Goal: Information Seeking & Learning: Learn about a topic

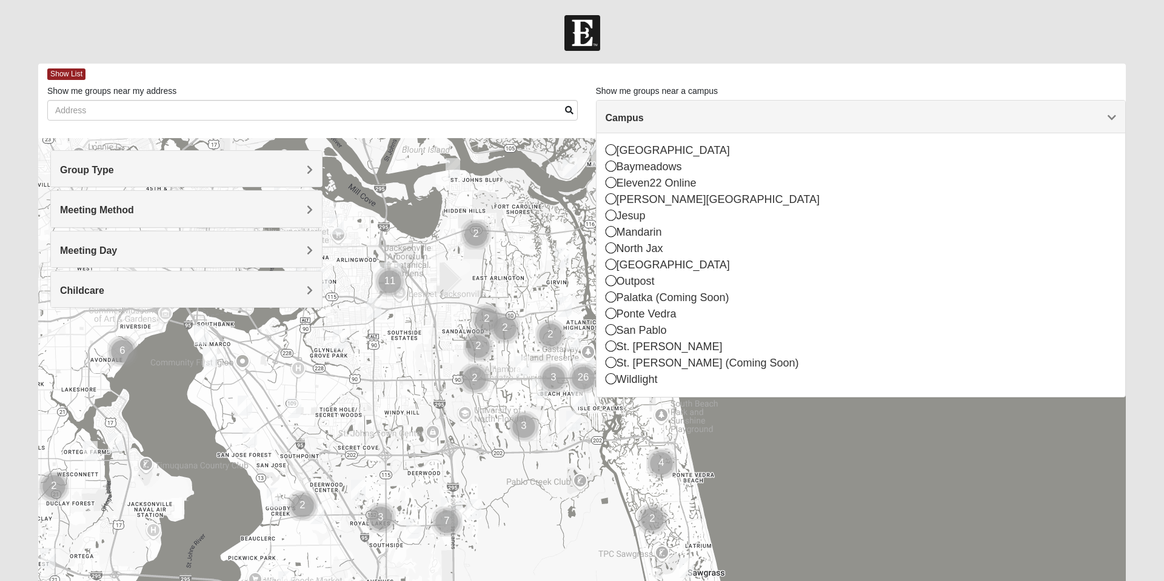
scroll to position [1, 0]
click at [609, 218] on icon at bounding box center [611, 214] width 11 height 11
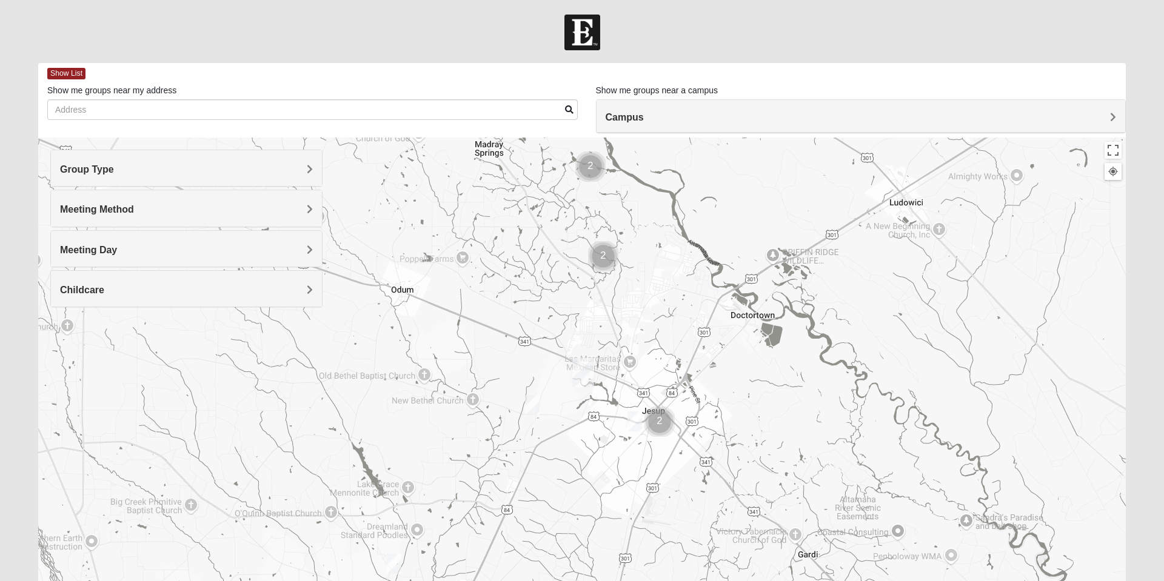
click at [629, 420] on img "Mens Dunham-Ledbetter 31545" at bounding box center [635, 422] width 24 height 30
click at [726, 341] on button "Close" at bounding box center [723, 351] width 29 height 29
click at [531, 400] on img "Mens Flores 31545" at bounding box center [532, 405] width 24 height 30
click at [626, 327] on button "Close" at bounding box center [621, 335] width 29 height 29
click at [412, 325] on div "To navigate, press the arrow keys." at bounding box center [582, 380] width 1088 height 485
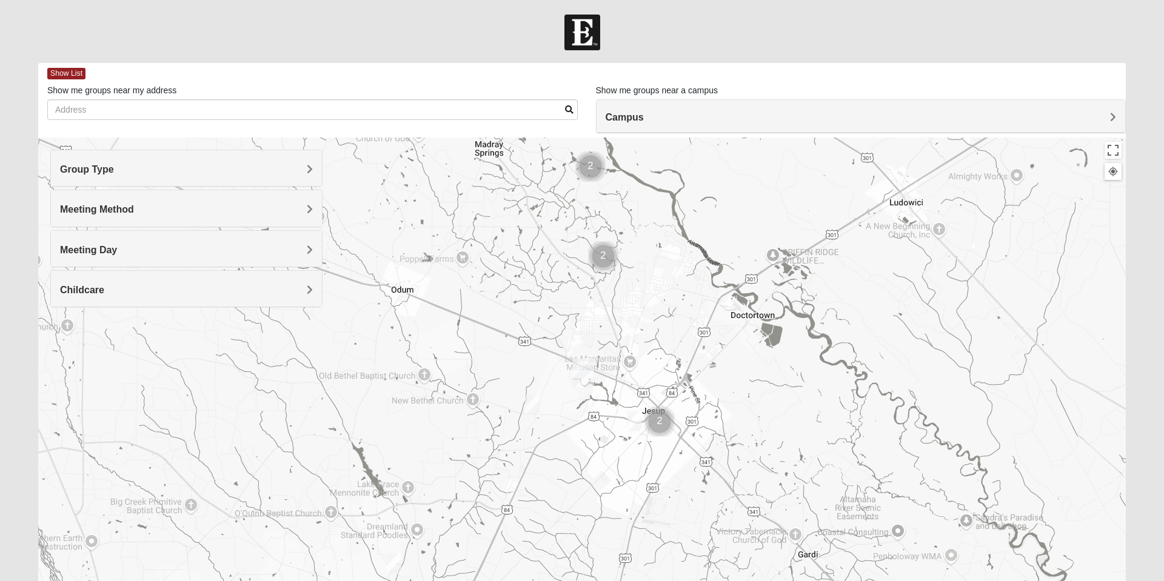
click at [1113, 173] on div at bounding box center [1113, 171] width 11 height 11
click at [59, 50] on div at bounding box center [582, 33] width 1164 height 36
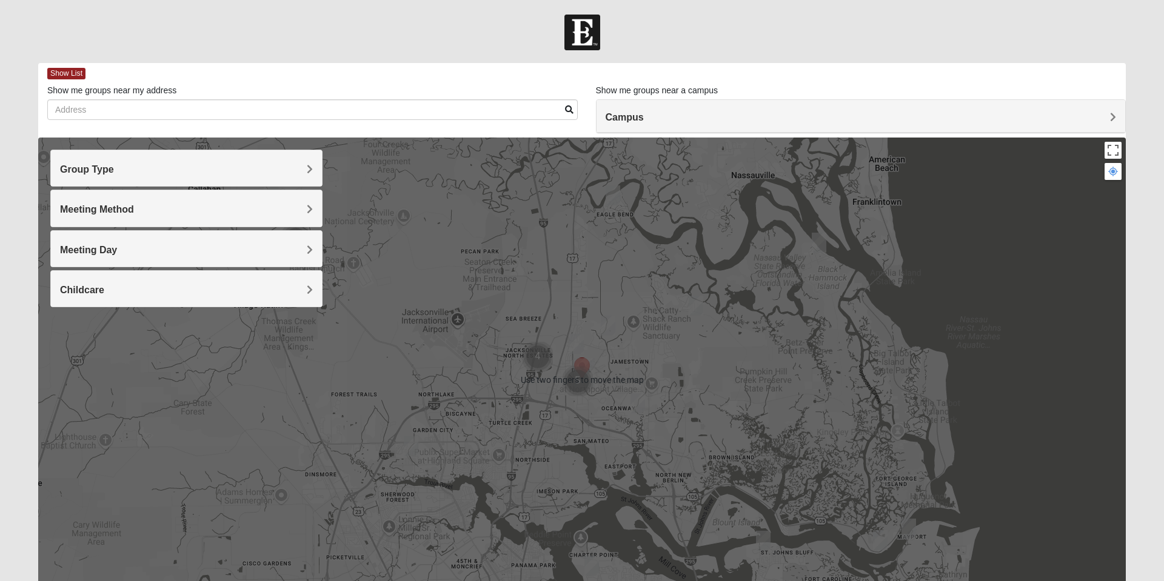
scroll to position [0, 0]
click at [21, 444] on form "Log In Find A Group Error Show List Loading Groups" at bounding box center [582, 341] width 1164 height 652
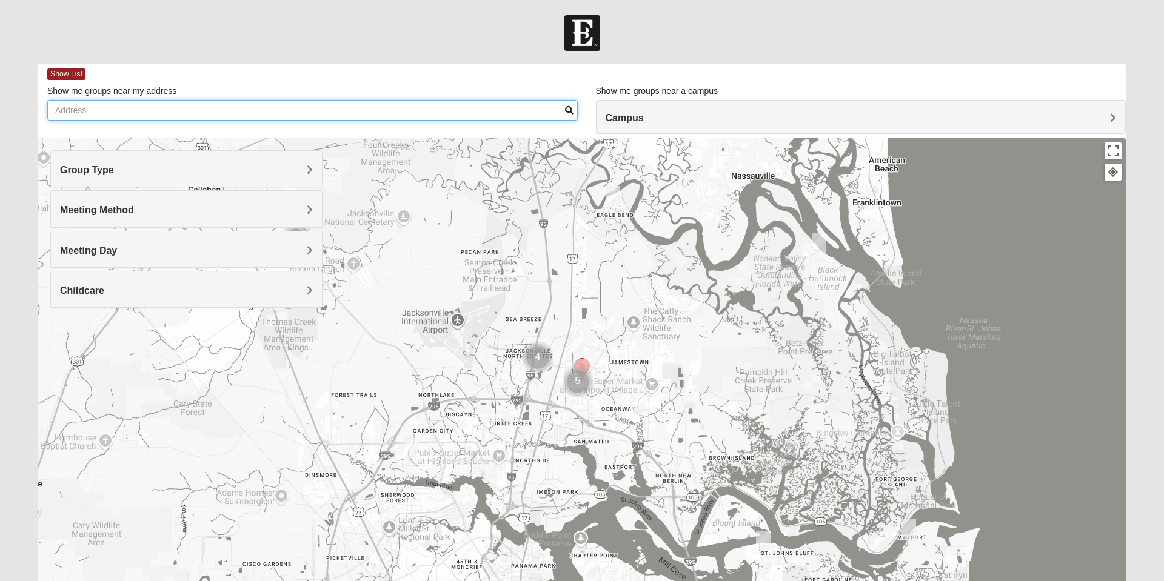
click at [83, 112] on input "Show me groups near my address" at bounding box center [312, 110] width 531 height 21
type input "@"
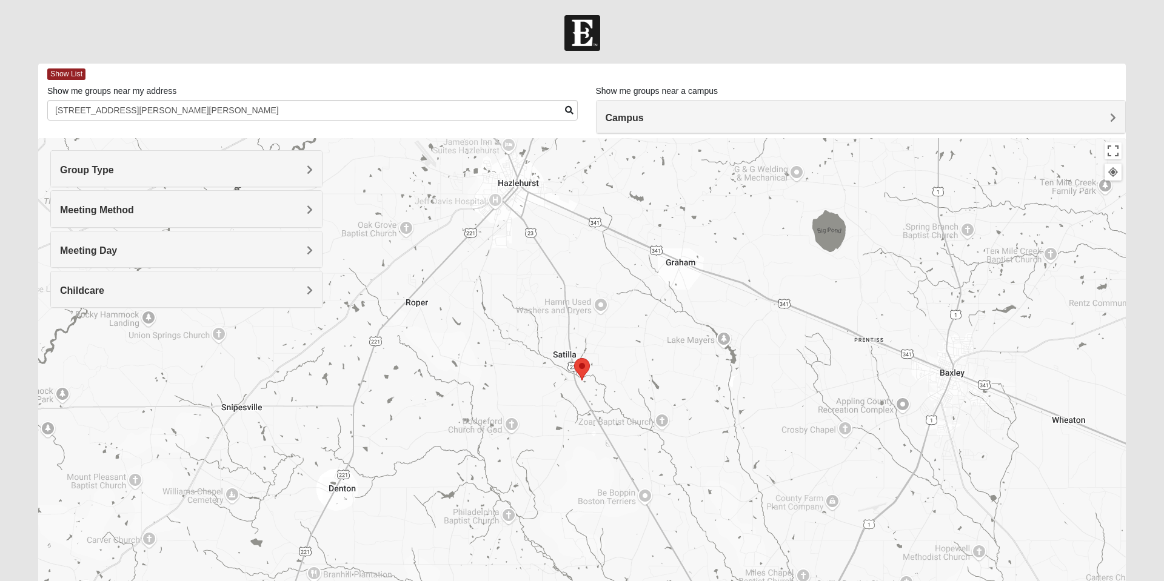
click at [581, 377] on img "Selected Address" at bounding box center [581, 370] width 25 height 32
click at [585, 370] on img "Selected Address" at bounding box center [581, 370] width 25 height 32
click at [578, 369] on img "Selected Address" at bounding box center [581, 370] width 25 height 32
click at [369, 109] on input "[STREET_ADDRESS][PERSON_NAME][PERSON_NAME]" at bounding box center [312, 110] width 531 height 21
type input "2"
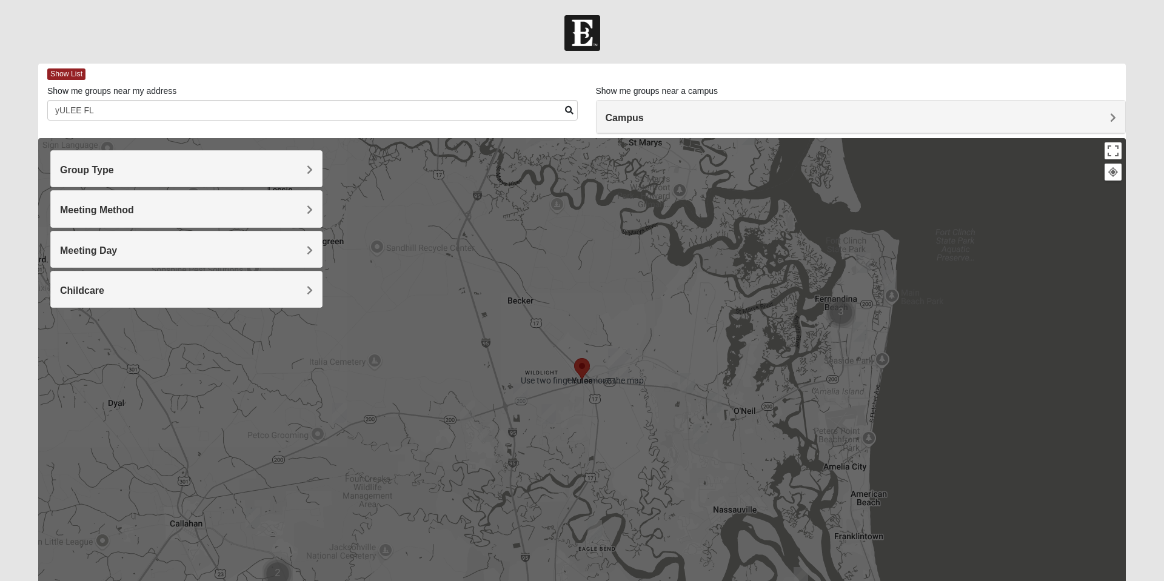
click at [304, 173] on h4 "Group Type" at bounding box center [186, 170] width 253 height 12
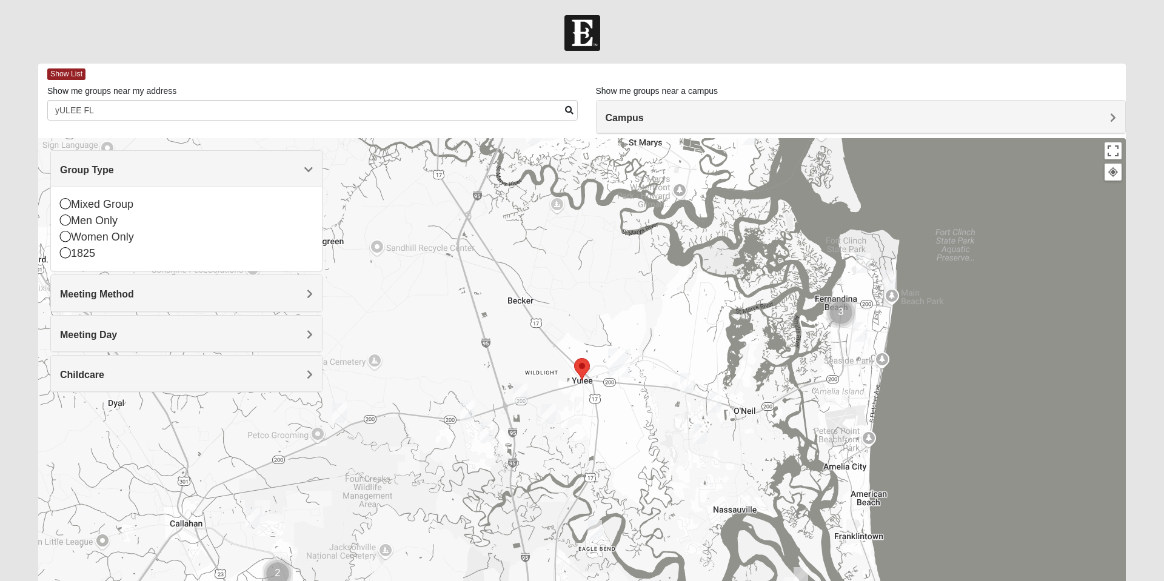
click at [97, 207] on div "Mixed Group" at bounding box center [186, 204] width 253 height 16
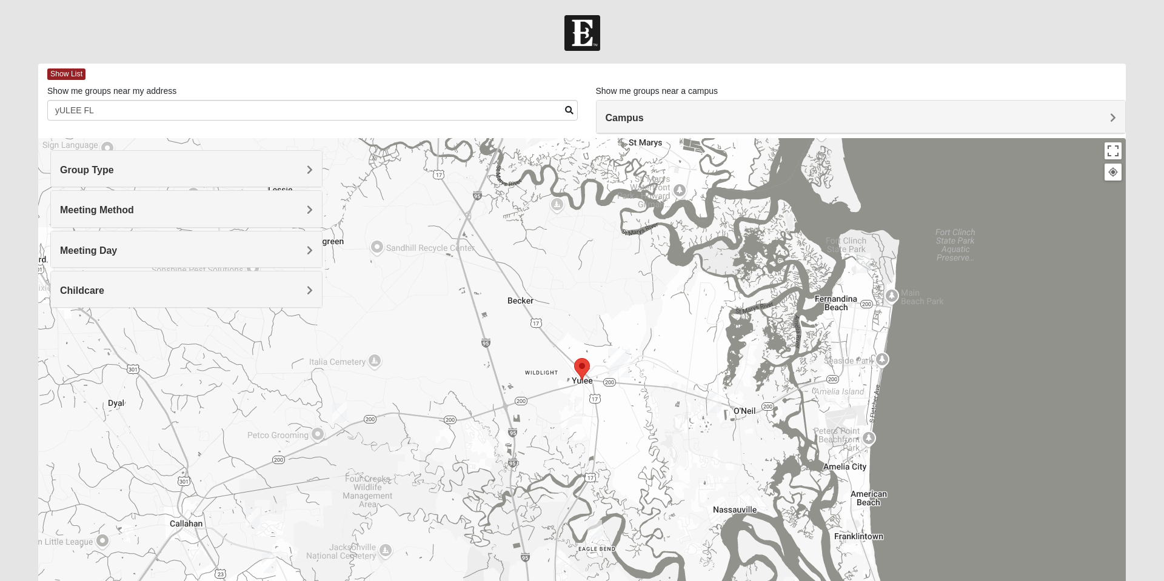
click at [134, 207] on span "Meeting Method" at bounding box center [97, 210] width 74 height 10
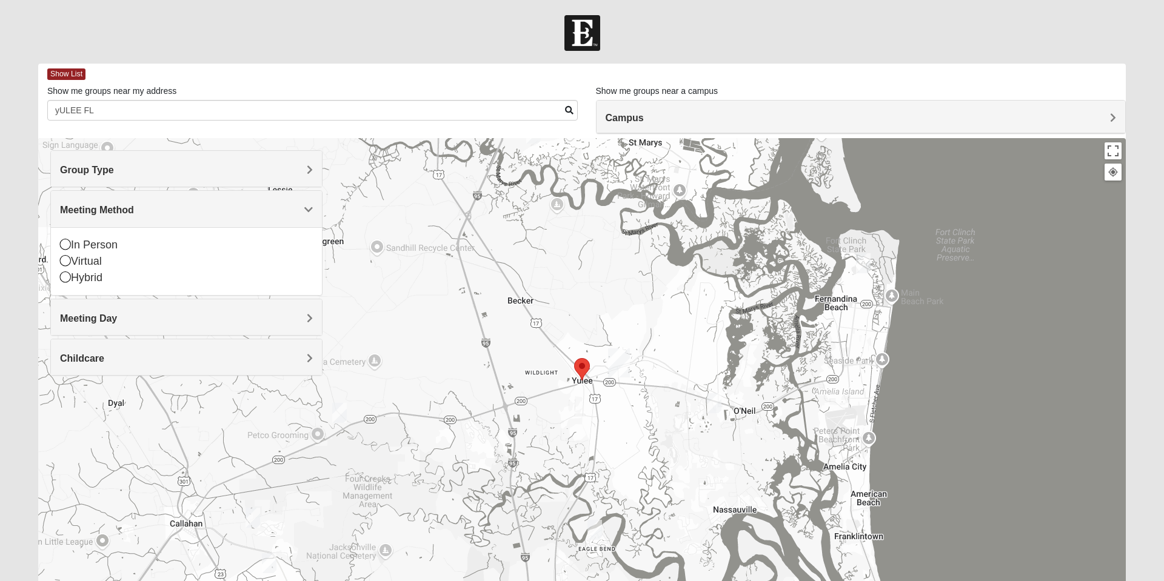
click at [98, 247] on div "In Person" at bounding box center [186, 245] width 253 height 16
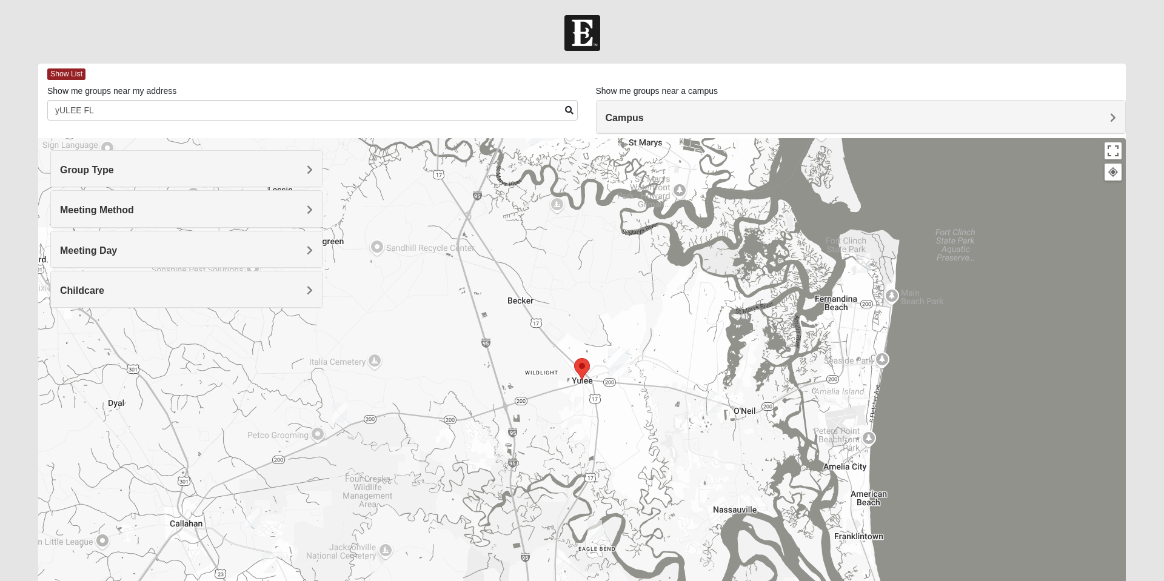
click at [293, 253] on h4 "Meeting Day" at bounding box center [186, 251] width 253 height 12
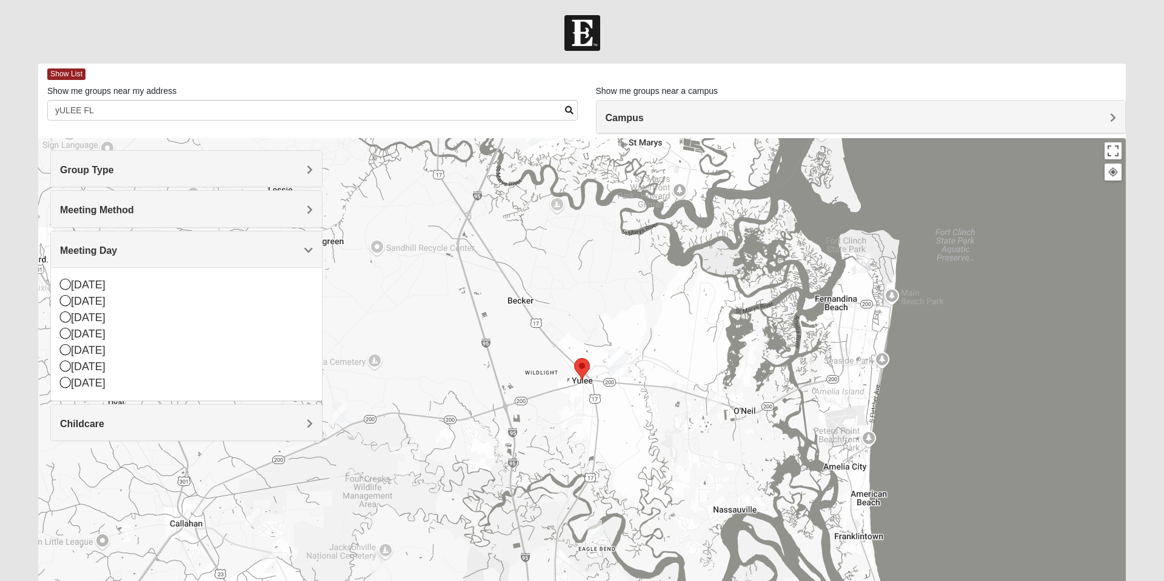
click at [91, 339] on div "[DATE]" at bounding box center [186, 334] width 253 height 16
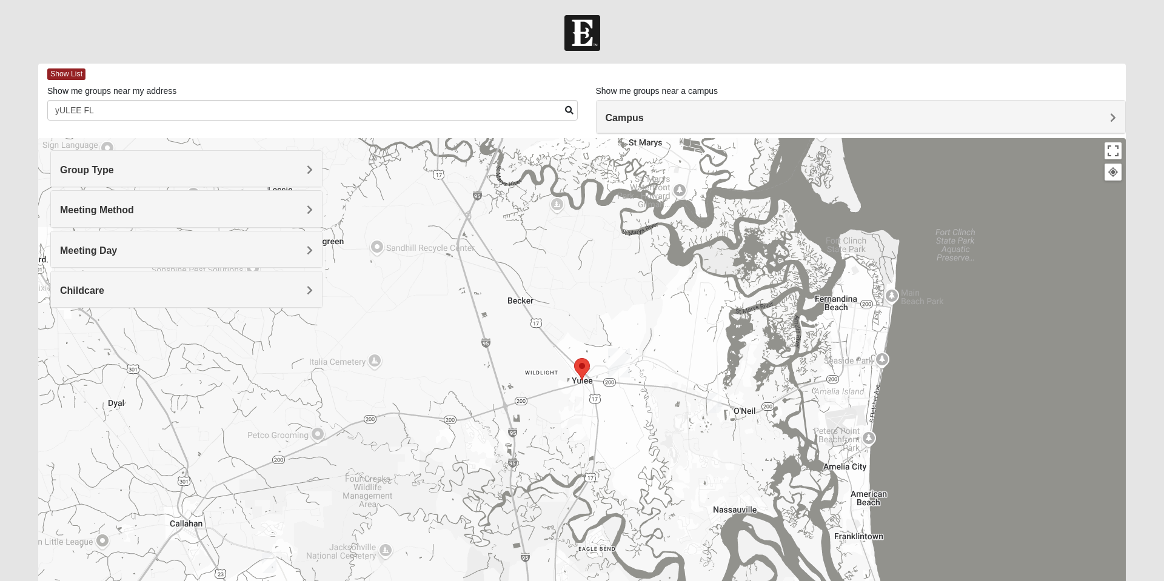
click at [712, 406] on img "Mixed Speed 32034" at bounding box center [714, 404] width 24 height 30
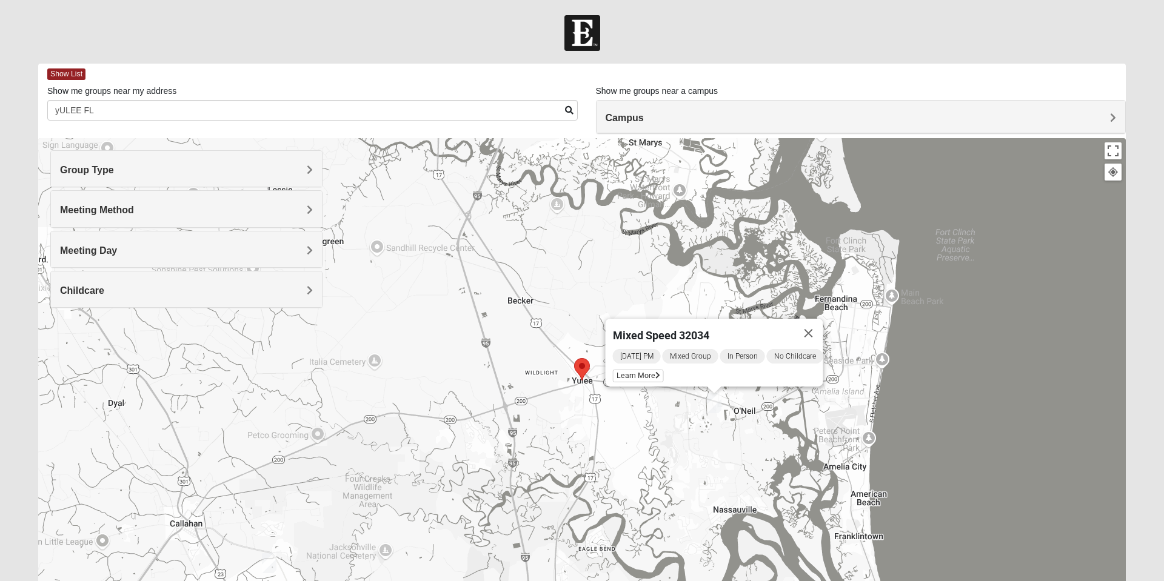
click at [823, 333] on button "Close" at bounding box center [808, 333] width 29 height 29
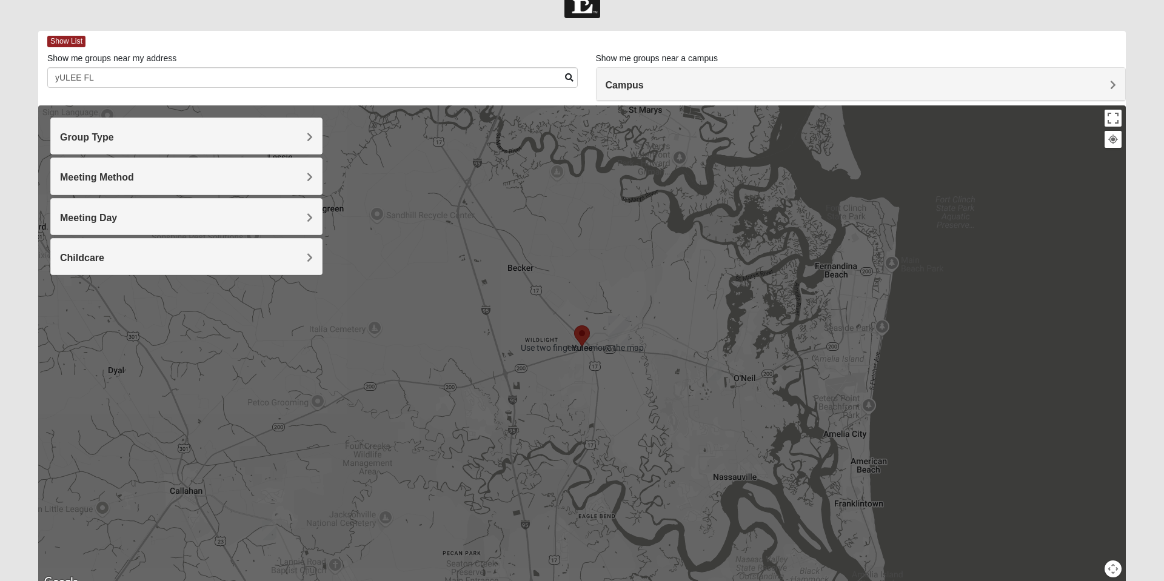
scroll to position [86, 0]
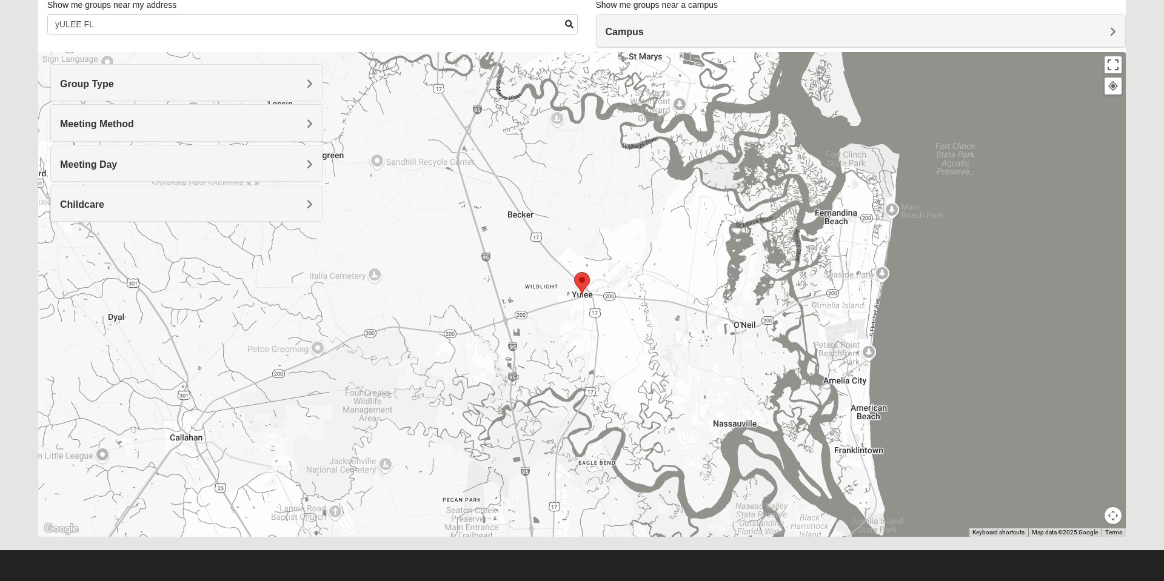
click at [263, 476] on img "Mixed Kelly 32011" at bounding box center [269, 478] width 24 height 30
click at [711, 318] on img "Mixed Speed 32034" at bounding box center [714, 318] width 24 height 30
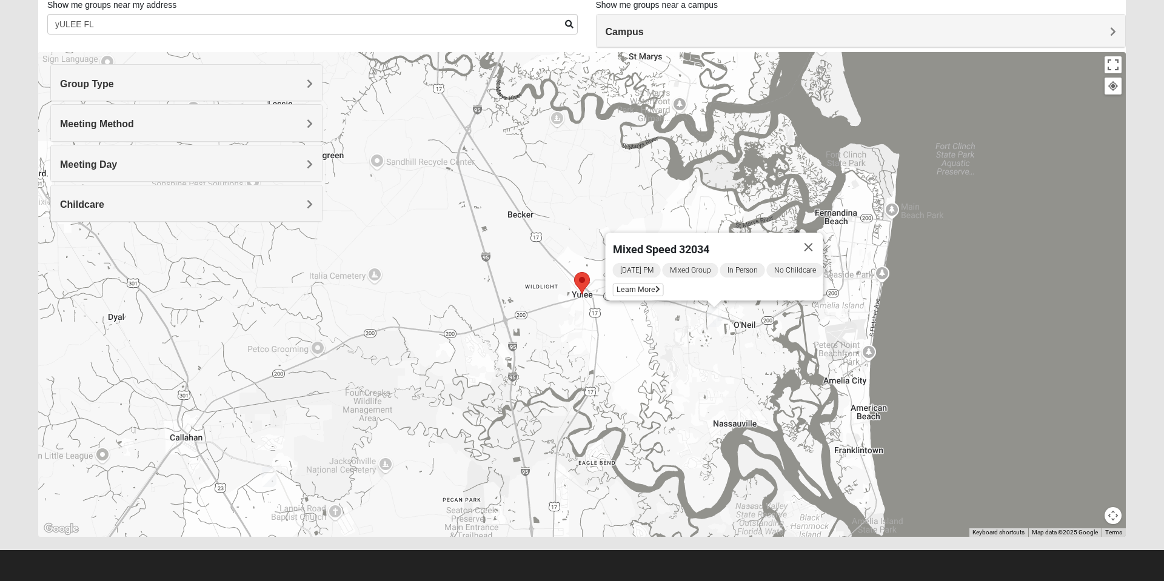
click at [264, 474] on img "Mixed Kelly 32011" at bounding box center [269, 478] width 24 height 30
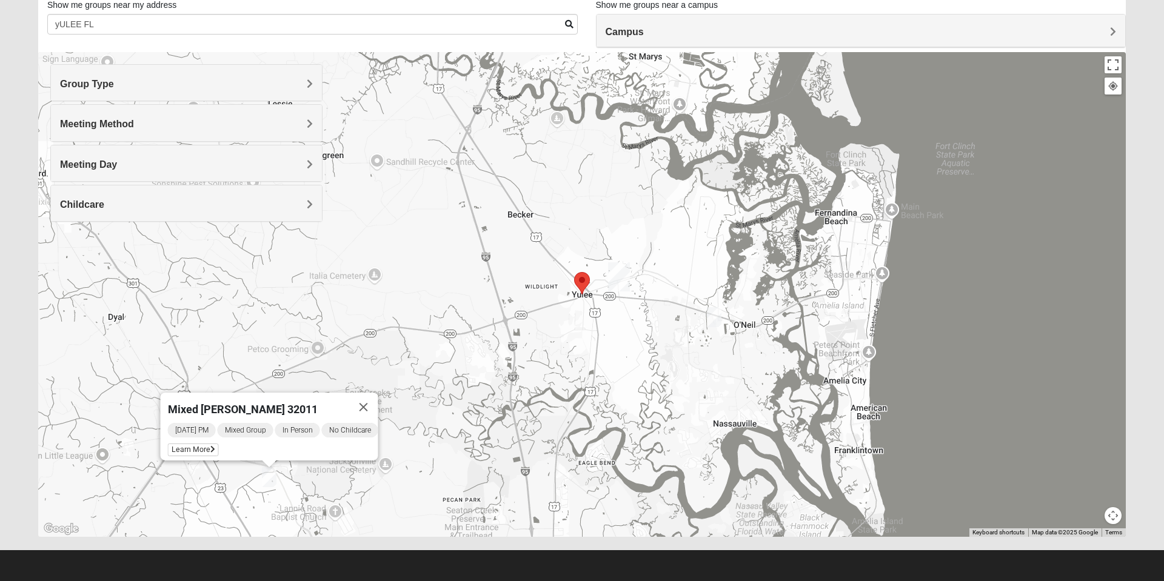
click at [104, 206] on span "Childcare" at bounding box center [82, 204] width 44 height 10
click at [62, 258] on icon at bounding box center [65, 254] width 11 height 11
click at [294, 163] on h4 "Meeting Day" at bounding box center [186, 165] width 253 height 12
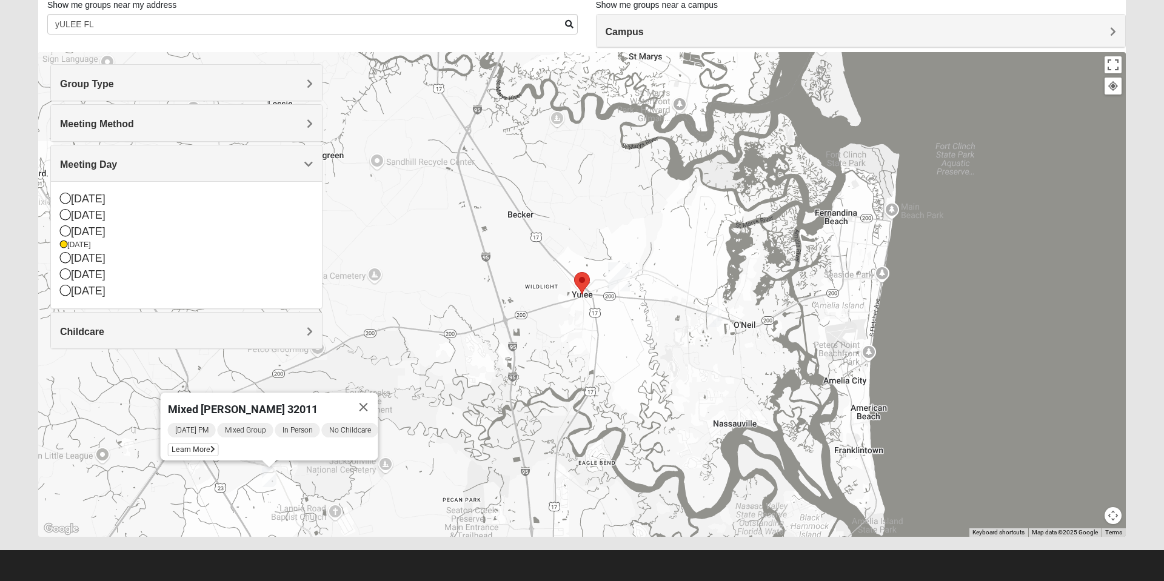
click at [68, 230] on icon at bounding box center [65, 231] width 11 height 11
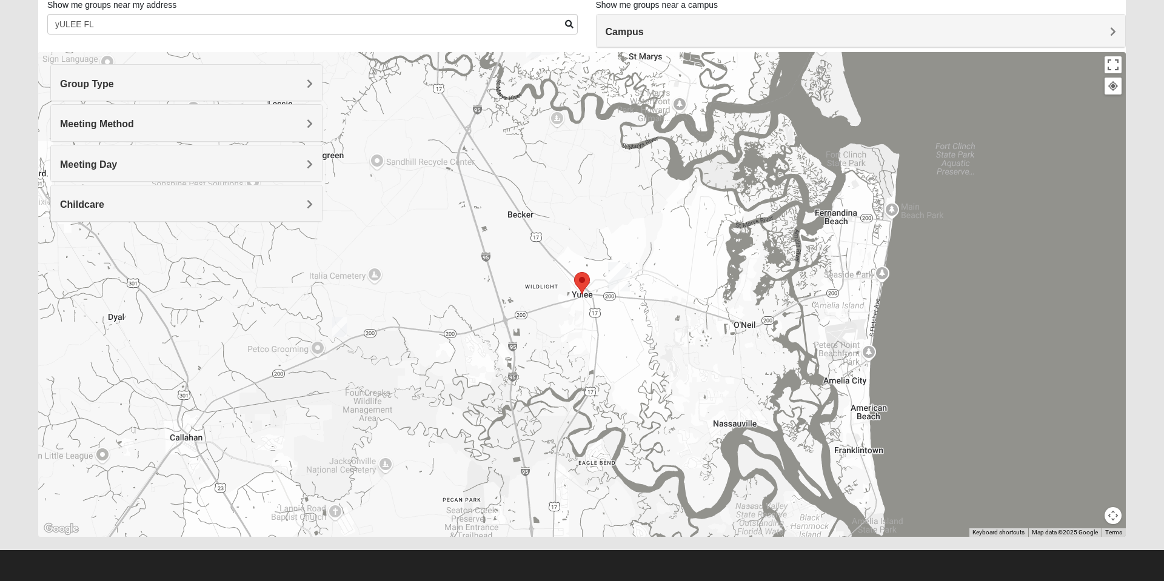
click at [342, 325] on img "Mixed Johnson 32011" at bounding box center [339, 327] width 24 height 30
click at [491, 447] on div "Mixed [PERSON_NAME] 32011 [DATE] PM Mixed Group In Person No Childcare Learn Mo…" at bounding box center [582, 294] width 1088 height 485
click at [803, 275] on div "Mixed [PERSON_NAME] 32011 [DATE] PM Mixed Group In Person No Childcare Learn Mo…" at bounding box center [582, 294] width 1088 height 485
click at [258, 293] on span "Learn More" at bounding box center [263, 299] width 51 height 13
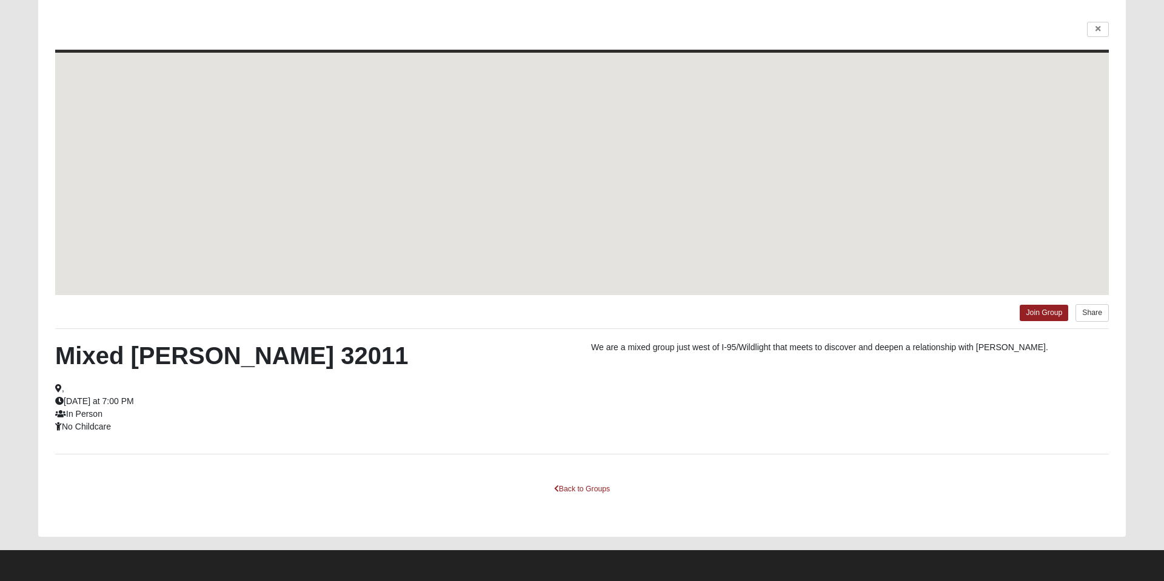
scroll to position [33, 0]
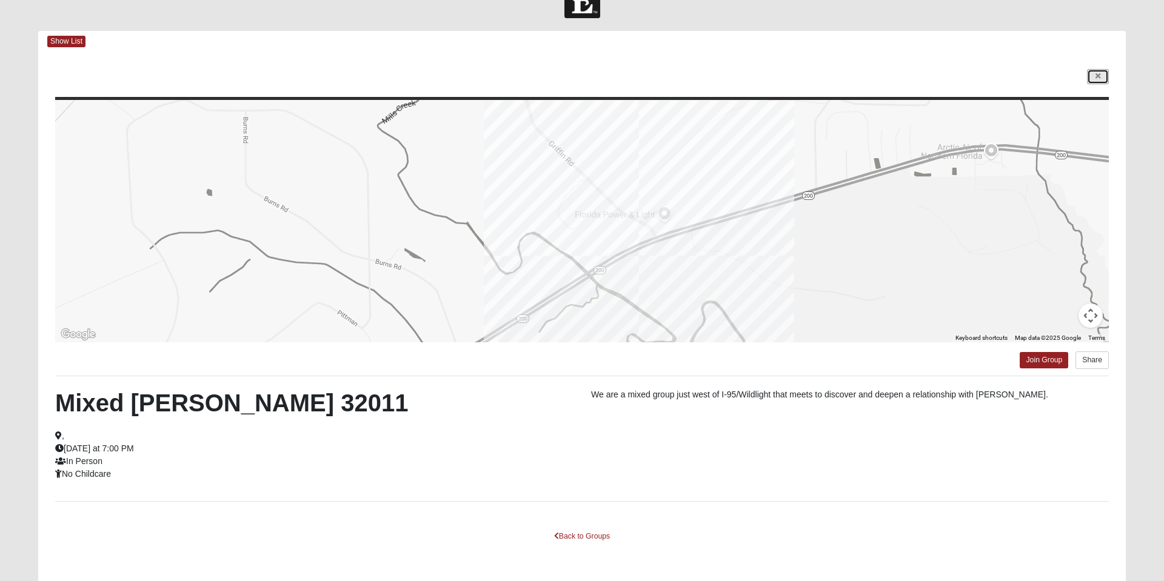
click at [1092, 81] on link at bounding box center [1098, 76] width 22 height 15
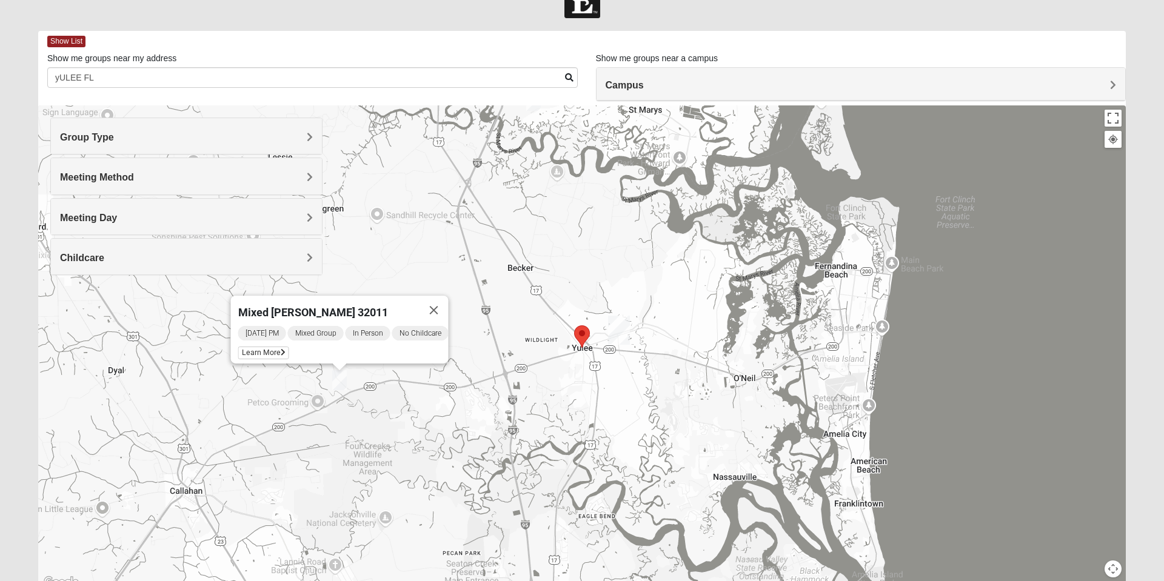
click at [301, 138] on h4 "Group Type" at bounding box center [186, 138] width 253 height 12
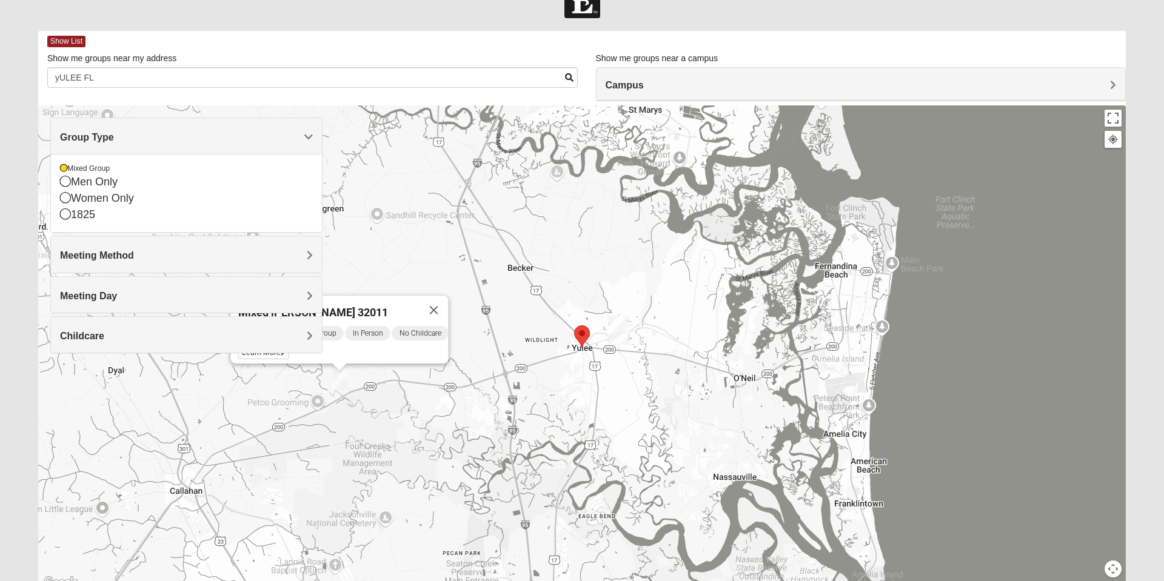
click at [295, 249] on div "Meeting Method" at bounding box center [186, 254] width 271 height 36
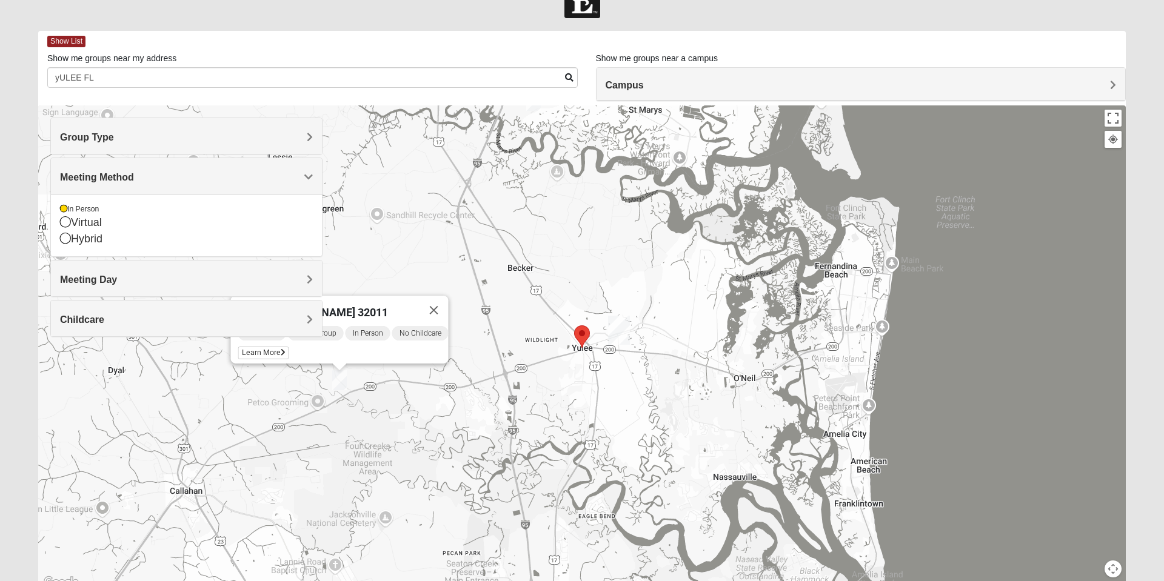
click at [276, 273] on div "Meeting Day" at bounding box center [186, 279] width 271 height 36
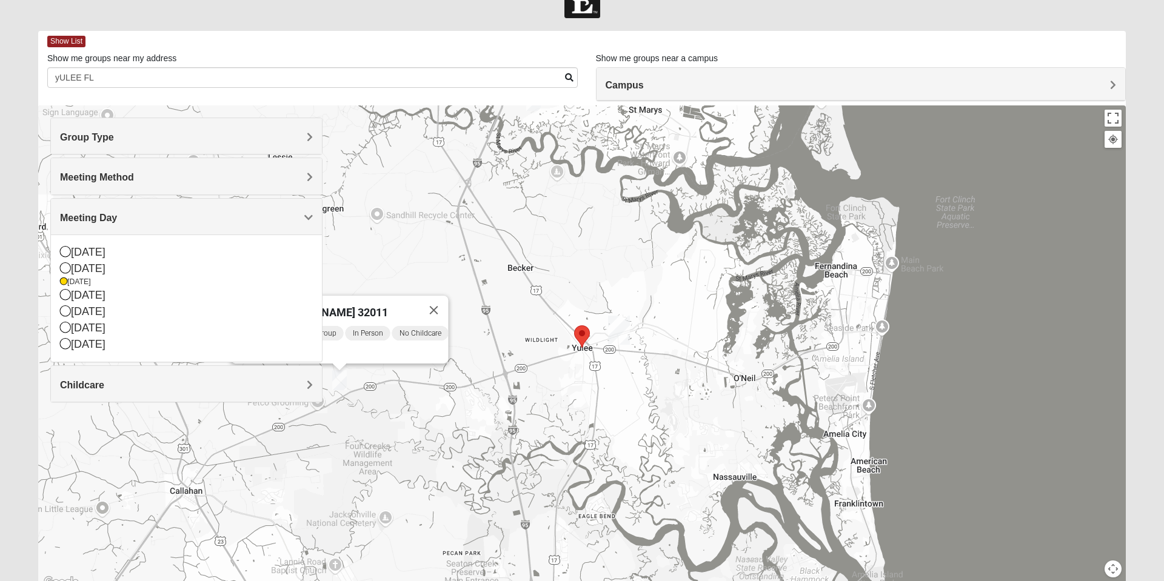
click at [101, 272] on div "[DATE]" at bounding box center [186, 269] width 253 height 16
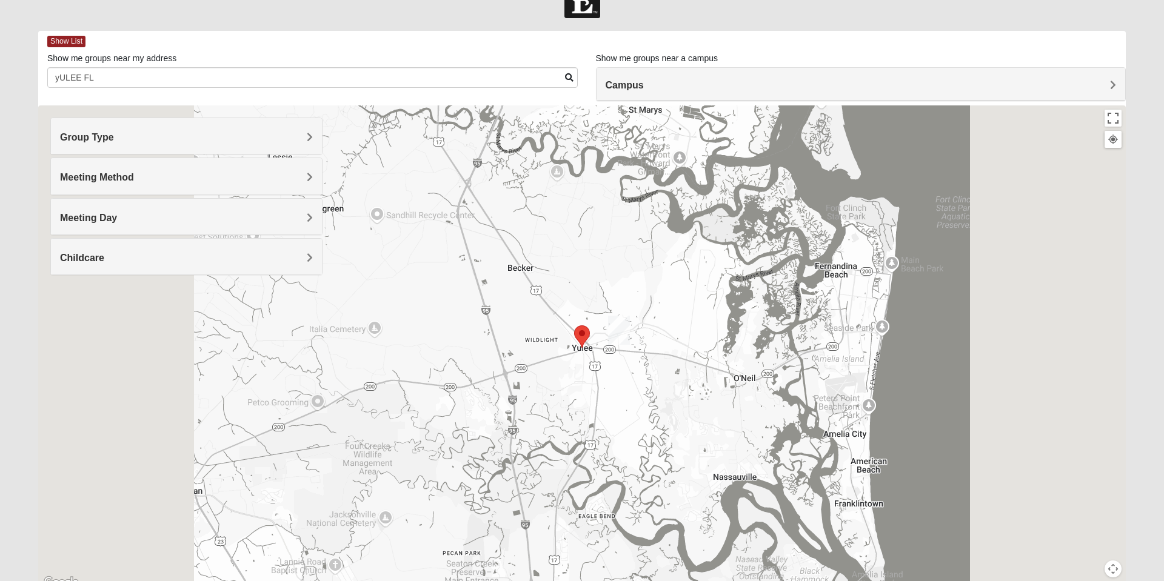
click at [623, 341] on img "Wildlight" at bounding box center [619, 330] width 32 height 39
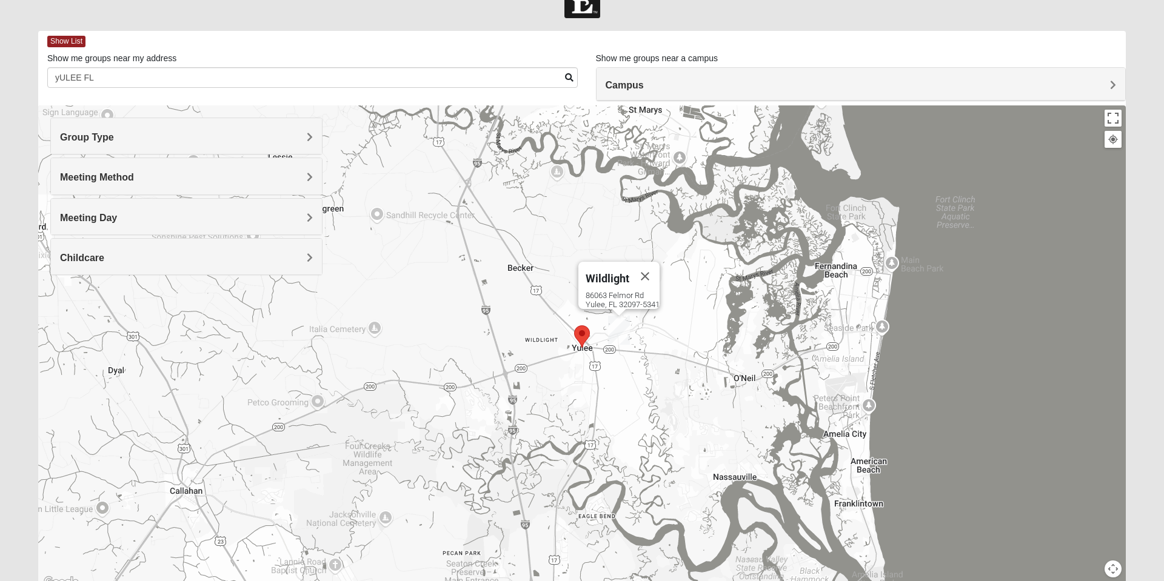
click at [609, 282] on div "Wildlight" at bounding box center [608, 276] width 45 height 29
click at [581, 337] on img "Selected Address" at bounding box center [581, 337] width 25 height 32
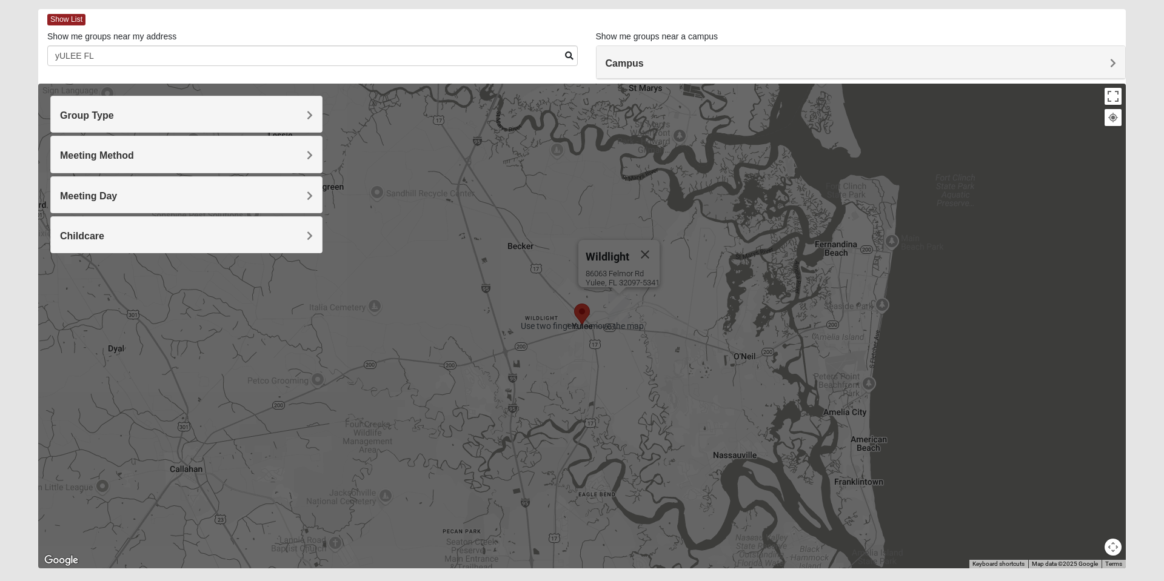
scroll to position [86, 0]
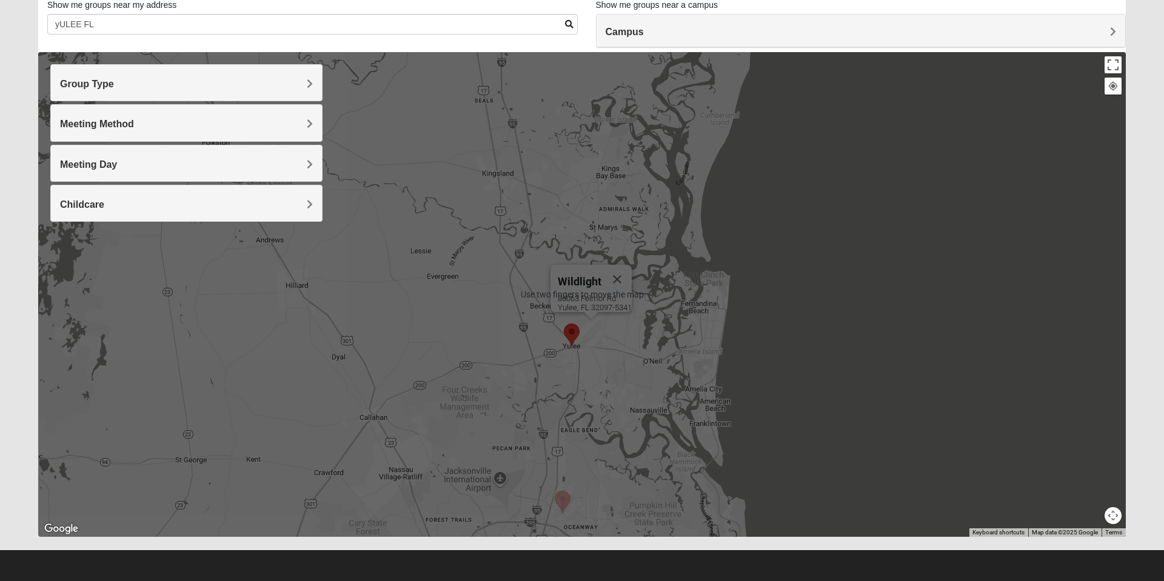
click at [306, 213] on div "Childcare" at bounding box center [186, 204] width 271 height 36
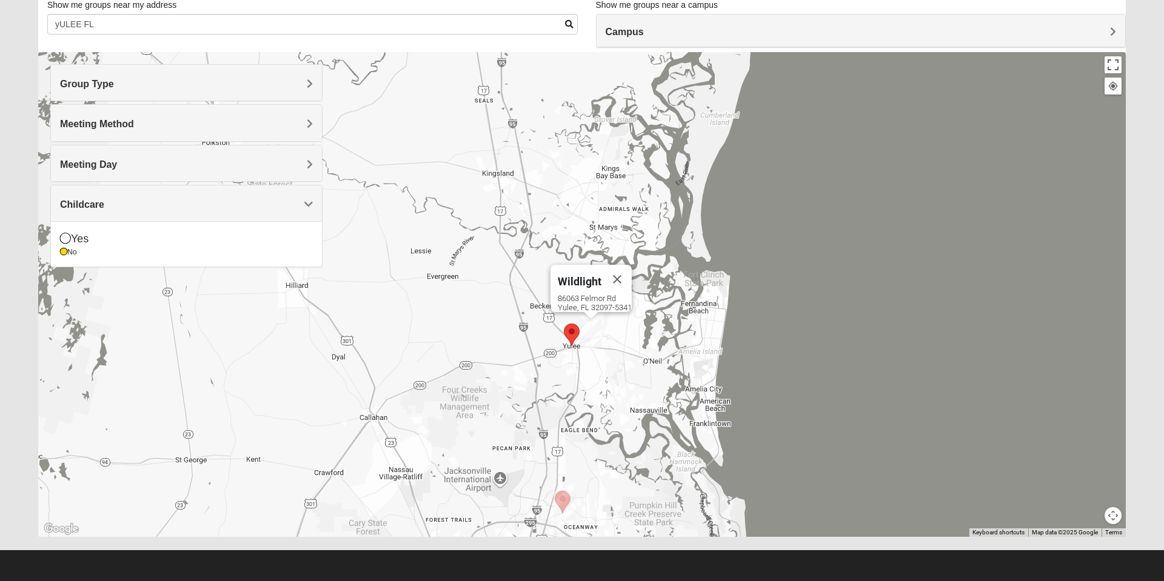
click at [108, 252] on div "No" at bounding box center [186, 252] width 253 height 10
click at [566, 24] on span at bounding box center [569, 24] width 8 height 8
click at [235, 27] on input "yULEE FL" at bounding box center [312, 24] width 531 height 21
type input "yULE"
click at [563, 25] on input "Show me groups near my address" at bounding box center [312, 24] width 531 height 21
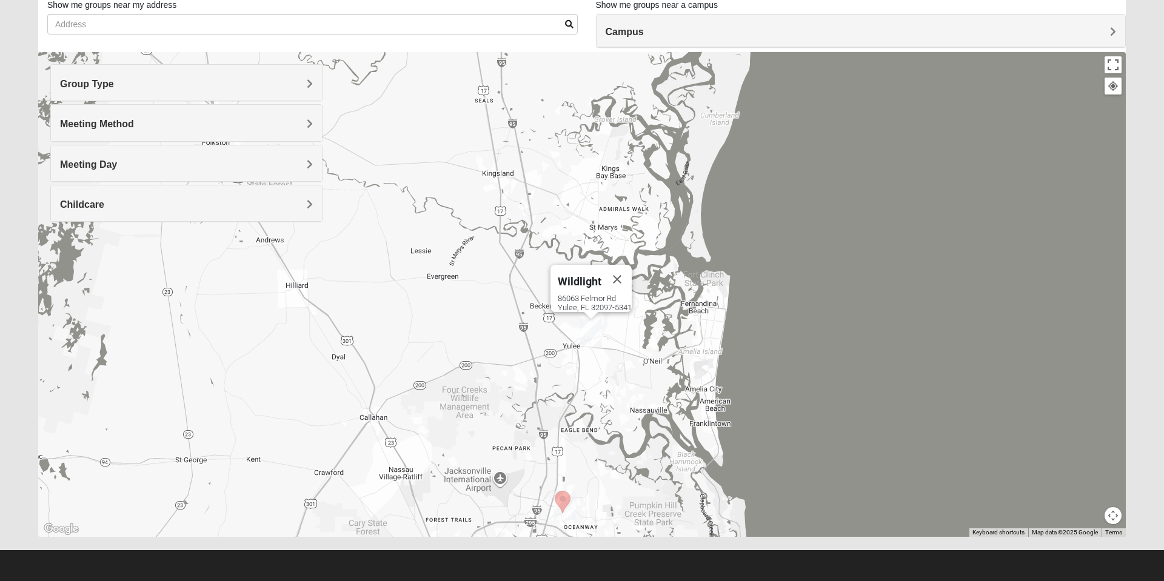
click at [826, 203] on div "Wildlight [STREET_ADDRESS]" at bounding box center [582, 294] width 1088 height 485
click at [567, 27] on span at bounding box center [569, 24] width 8 height 8
click at [85, 22] on input "Show me groups near my address" at bounding box center [312, 24] width 531 height 21
type input "32218"
click at [566, 24] on span at bounding box center [569, 24] width 8 height 8
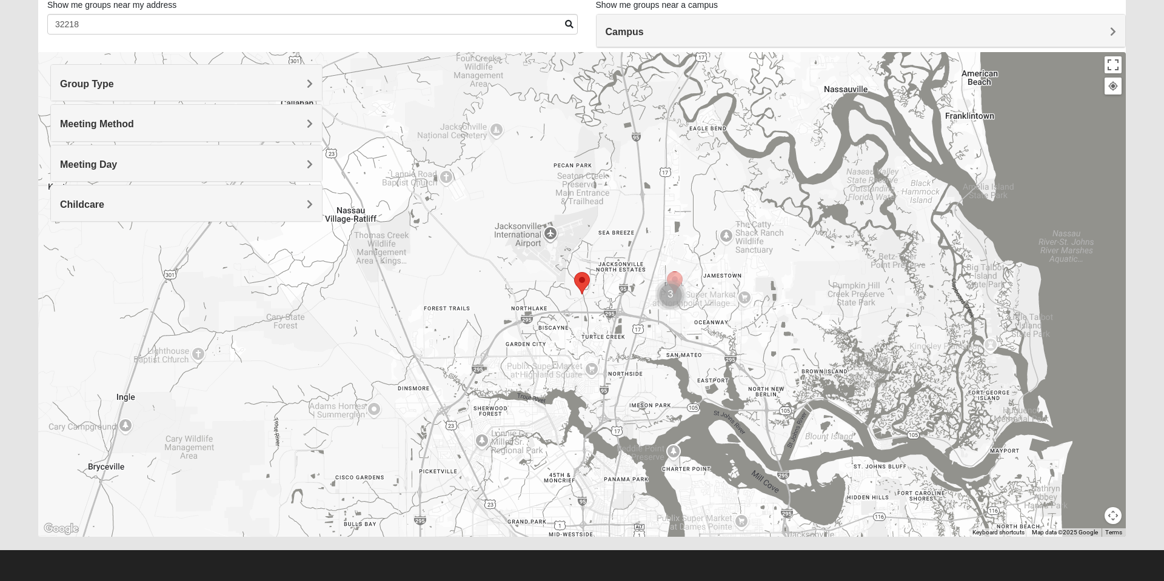
click at [582, 281] on img "Selected Address" at bounding box center [581, 283] width 25 height 32
click at [581, 283] on img "Selected Address" at bounding box center [581, 283] width 25 height 32
click at [591, 283] on img "Selected Address" at bounding box center [581, 283] width 25 height 32
click at [670, 298] on div "Wildlight [STREET_ADDRESS]" at bounding box center [582, 294] width 1088 height 485
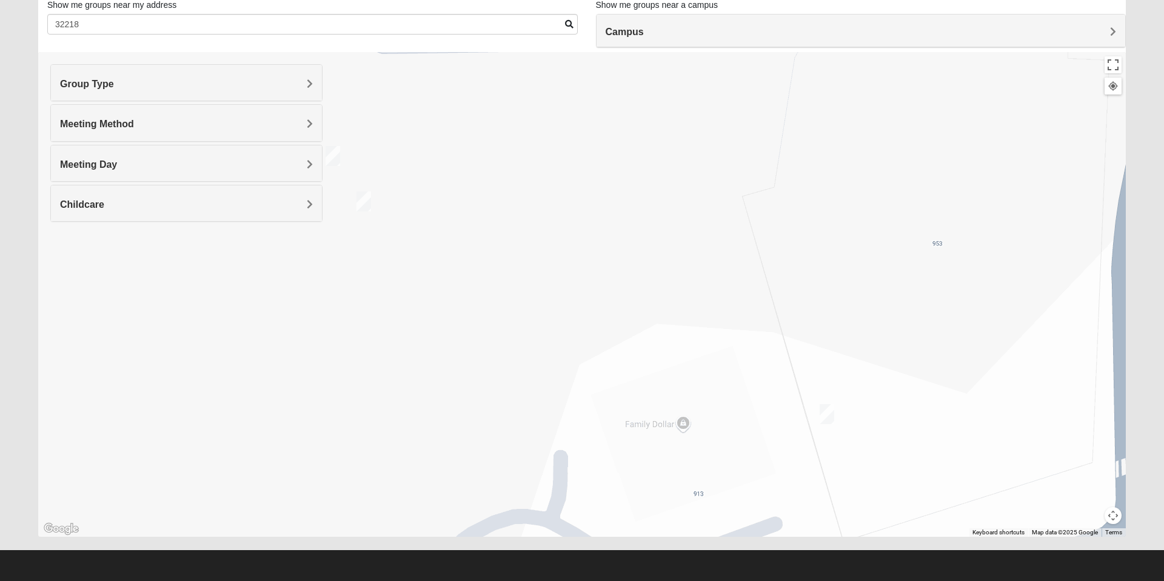
click at [335, 156] on img "On Campus Mixed Bales/Kentzell 32218" at bounding box center [333, 156] width 24 height 30
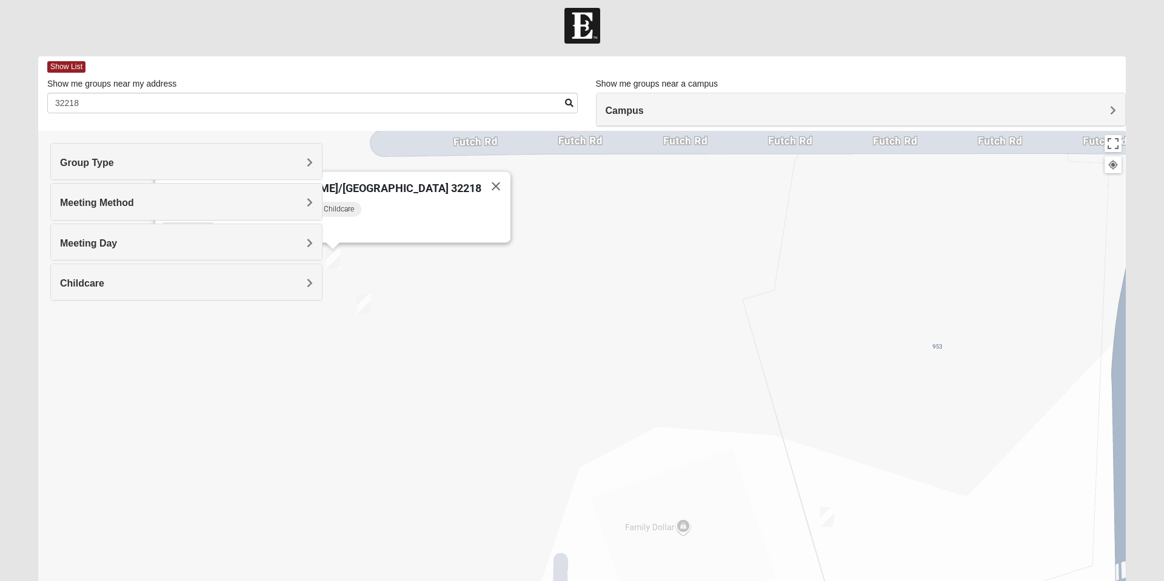
scroll to position [0, 0]
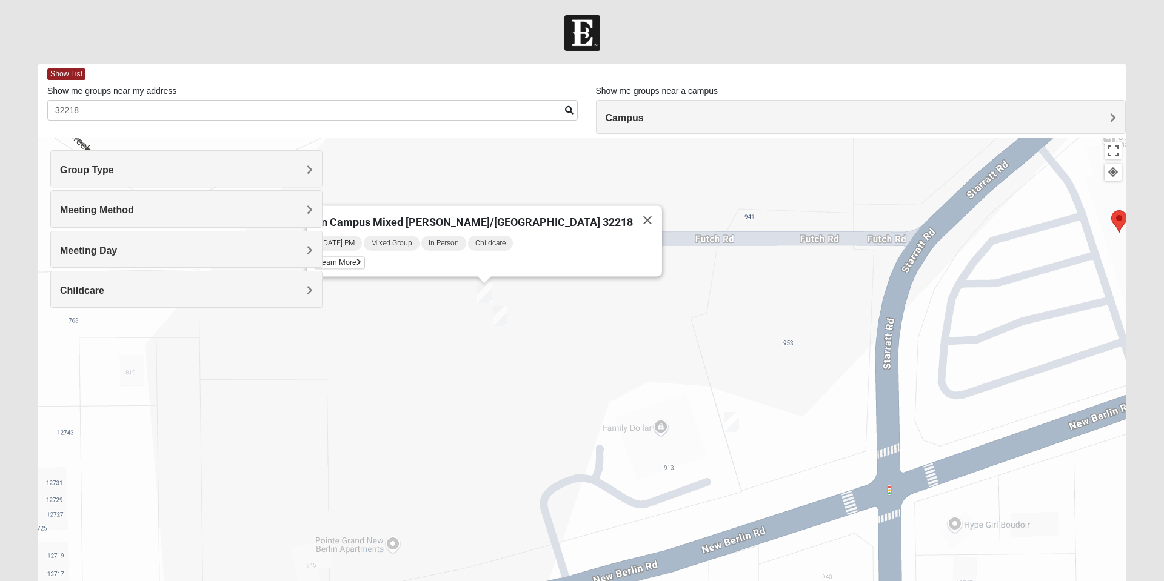
click at [365, 262] on span "Learn More" at bounding box center [339, 263] width 51 height 13
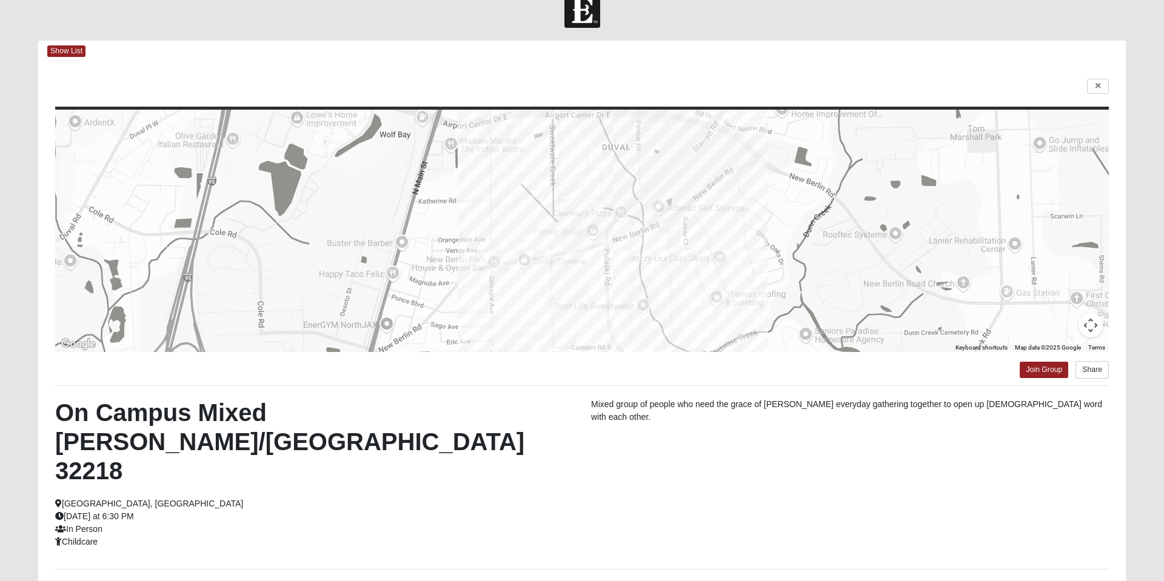
scroll to position [22, 0]
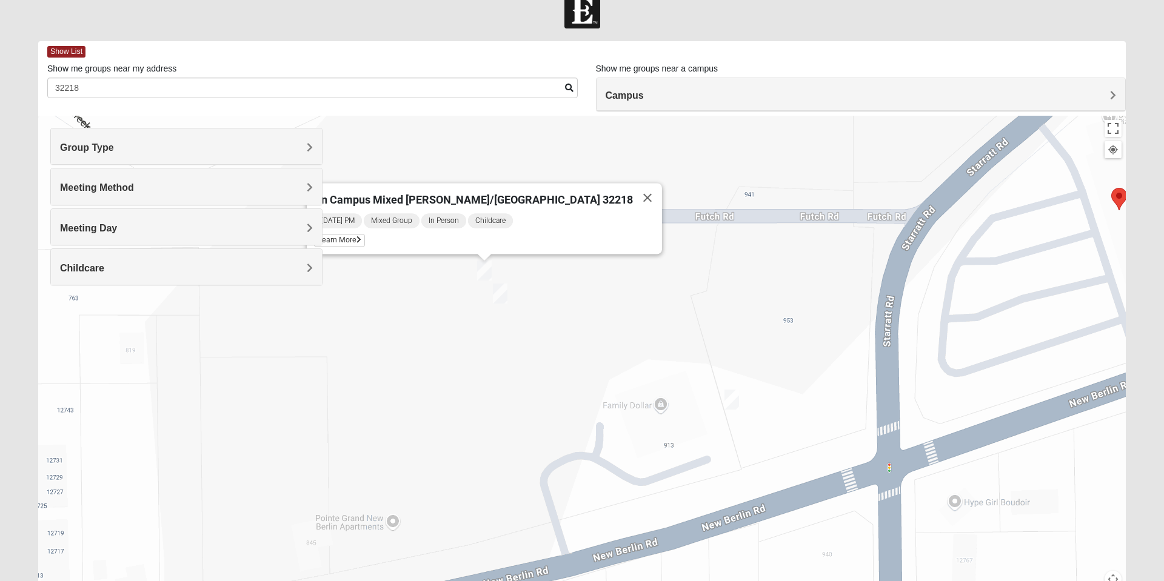
click at [500, 295] on img "On Campus Mixed Carroll 32218" at bounding box center [500, 294] width 24 height 30
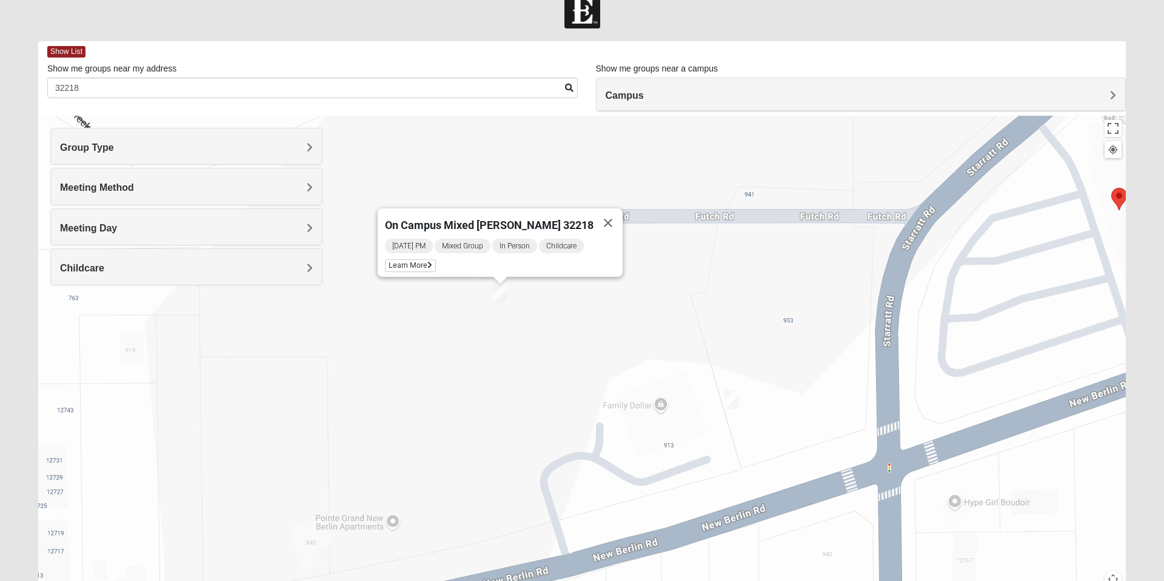
click at [730, 396] on img "On Campus Mixed Bowerman 32218" at bounding box center [732, 400] width 24 height 30
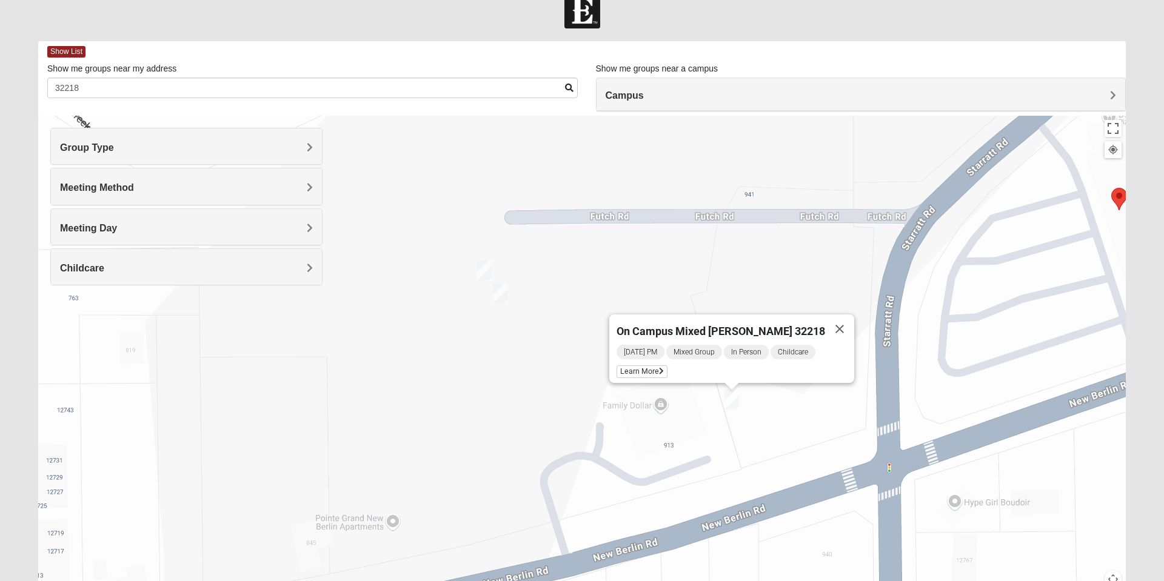
click at [656, 369] on span "Learn More" at bounding box center [642, 372] width 51 height 13
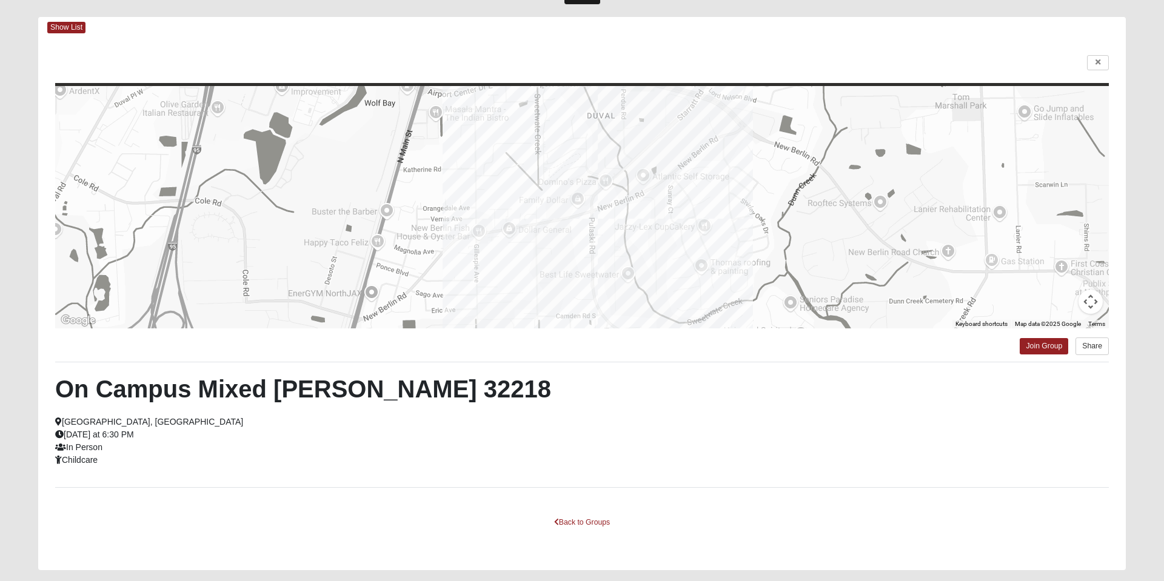
scroll to position [80, 0]
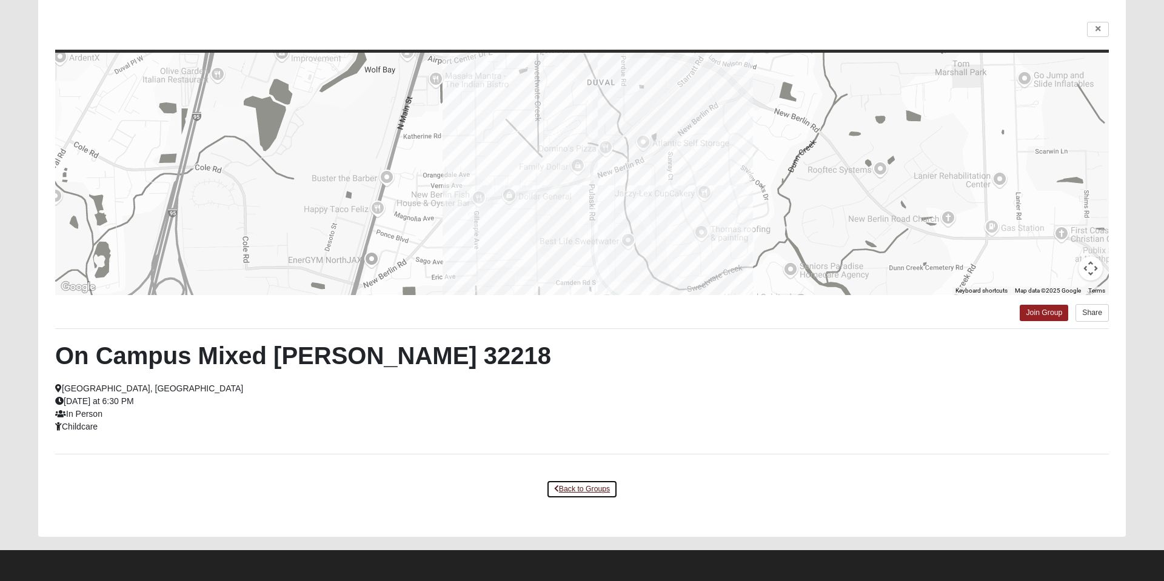
click at [592, 492] on link "Back to Groups" at bounding box center [582, 489] width 72 height 19
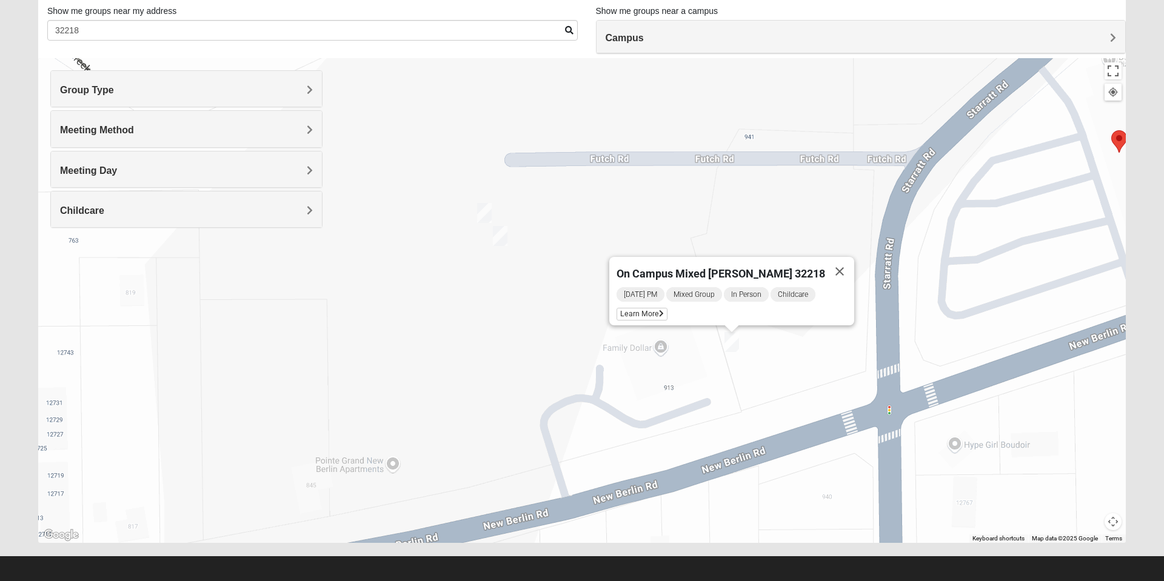
click at [501, 242] on img "On Campus Mixed Carroll 32218" at bounding box center [500, 236] width 24 height 30
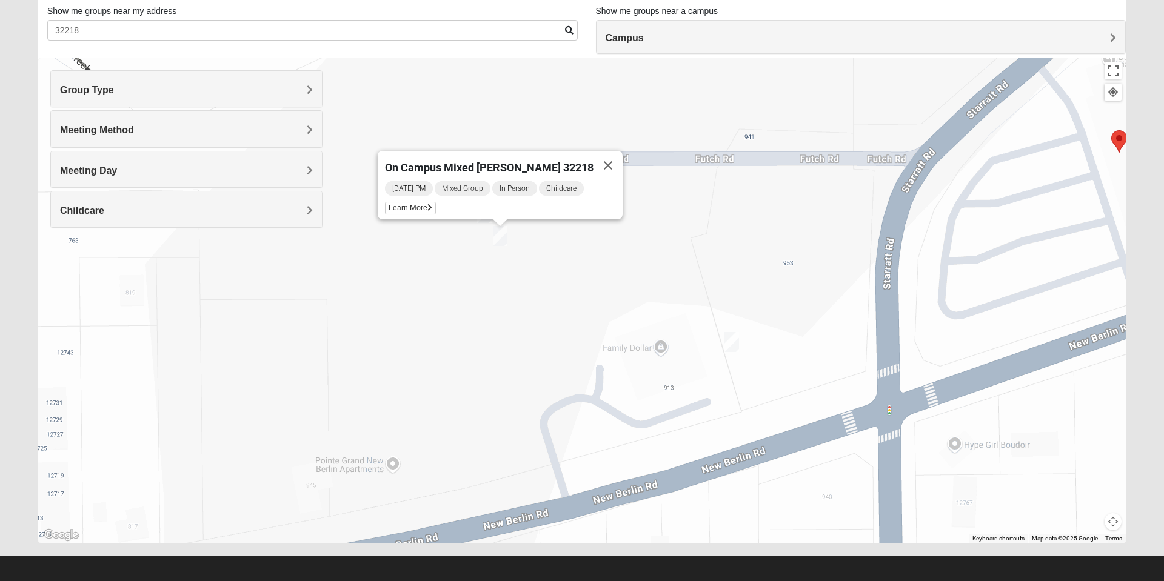
click at [426, 202] on span "Learn More" at bounding box center [410, 208] width 51 height 13
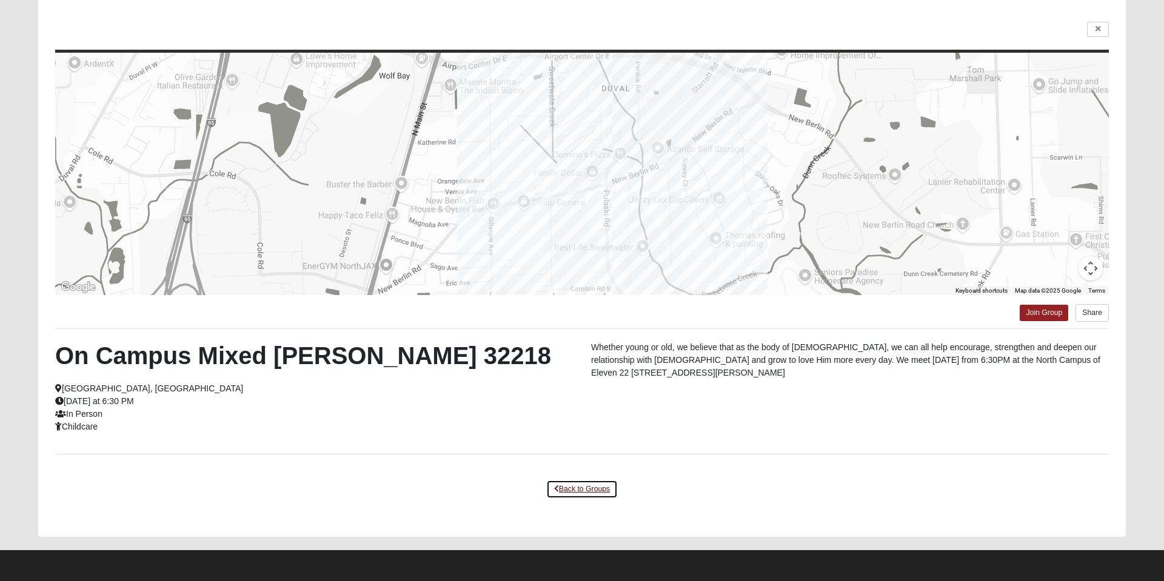
click at [588, 481] on link "Back to Groups" at bounding box center [582, 489] width 72 height 19
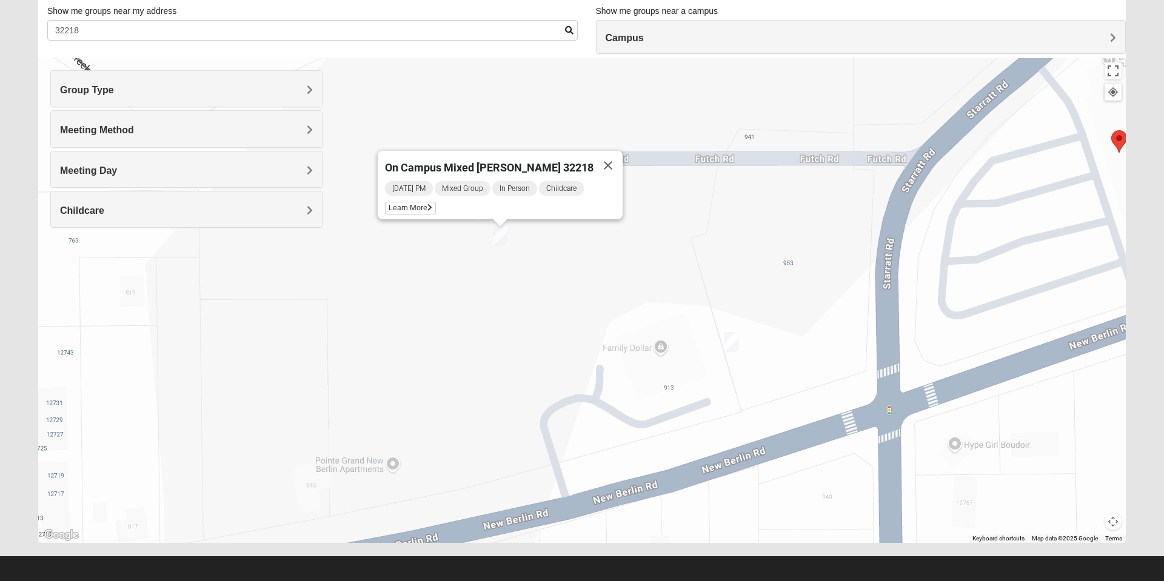
click at [740, 333] on img "On Campus Mixed Bowerman 32218" at bounding box center [732, 342] width 24 height 30
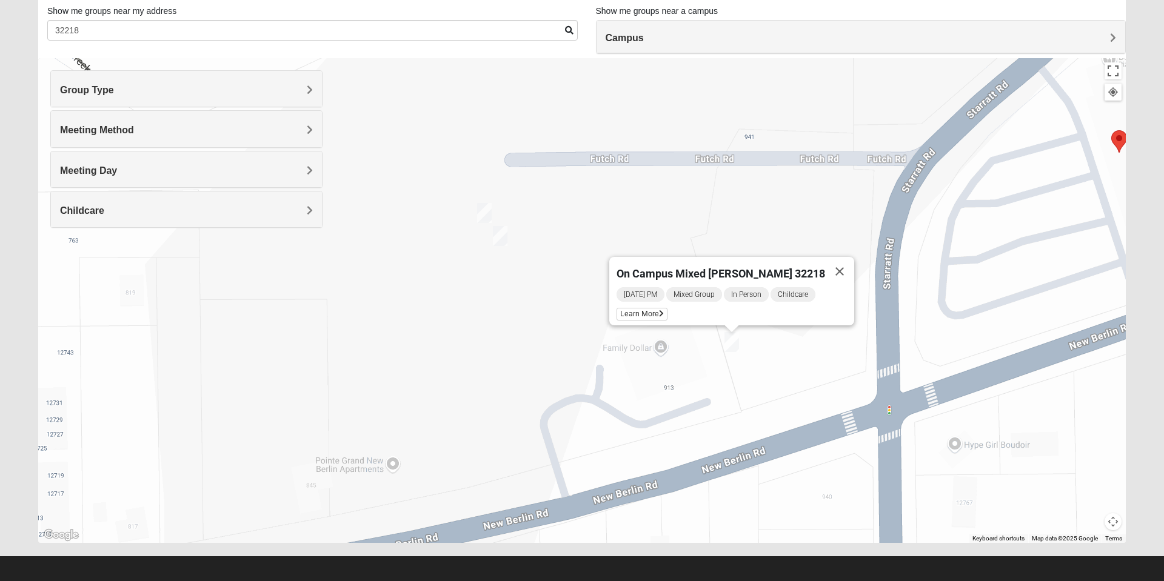
click at [656, 308] on span "Learn More" at bounding box center [642, 314] width 51 height 13
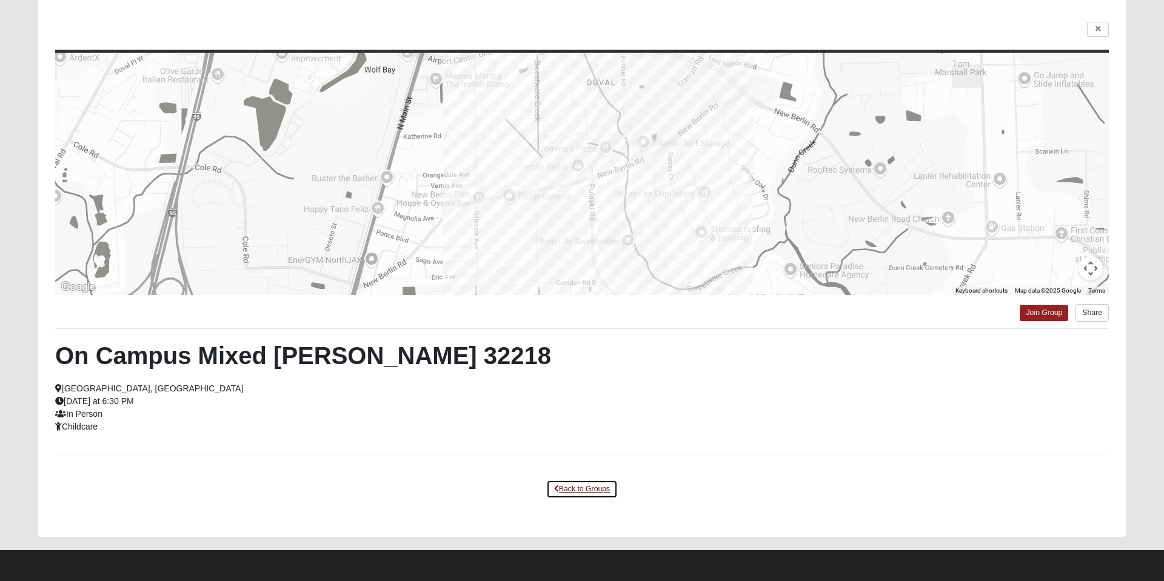
click at [588, 488] on link "Back to Groups" at bounding box center [582, 489] width 72 height 19
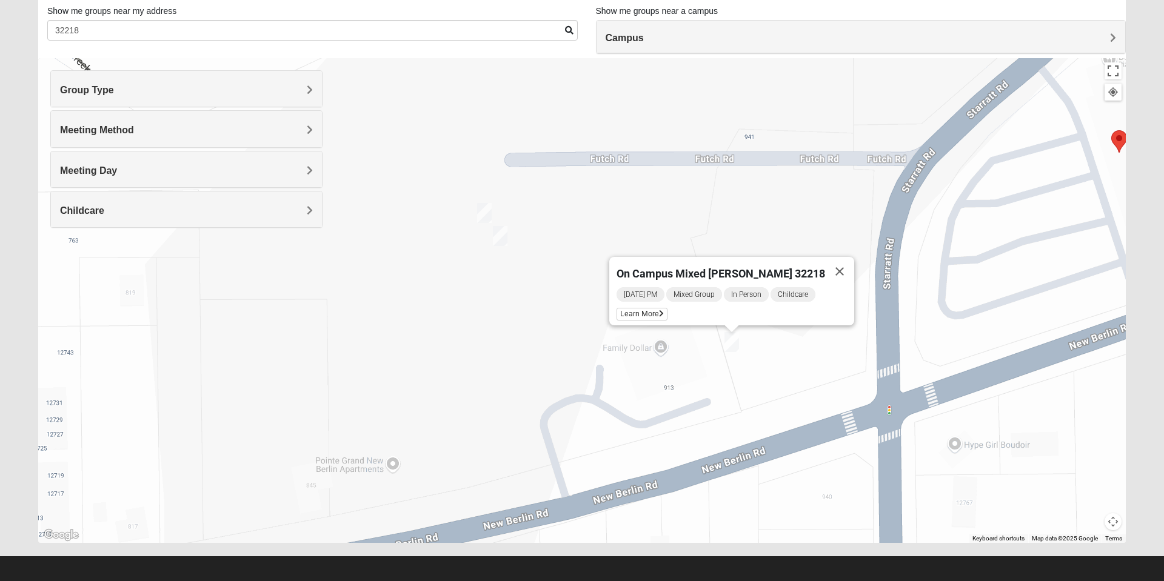
click at [481, 217] on img "On Campus Mixed Bales/Kentzell 32218" at bounding box center [484, 213] width 24 height 30
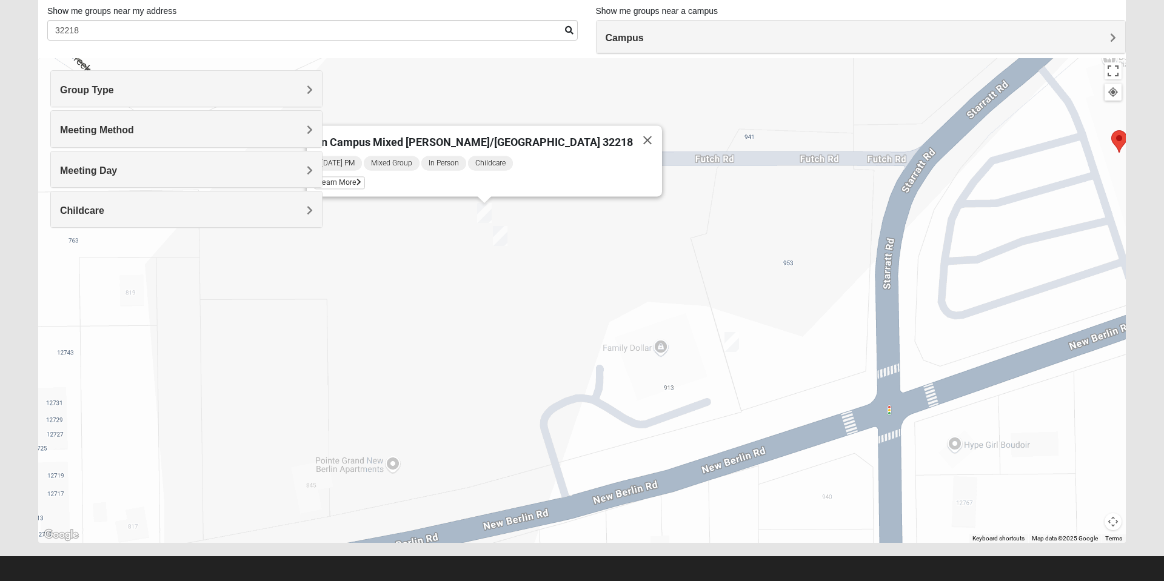
click at [537, 313] on div "On Campus Mixed [PERSON_NAME]/[GEOGRAPHIC_DATA] 32218 [DATE] PM Mixed Group In …" at bounding box center [582, 300] width 1088 height 485
click at [737, 340] on img "On Campus Mixed Bowerman 32218" at bounding box center [732, 342] width 24 height 30
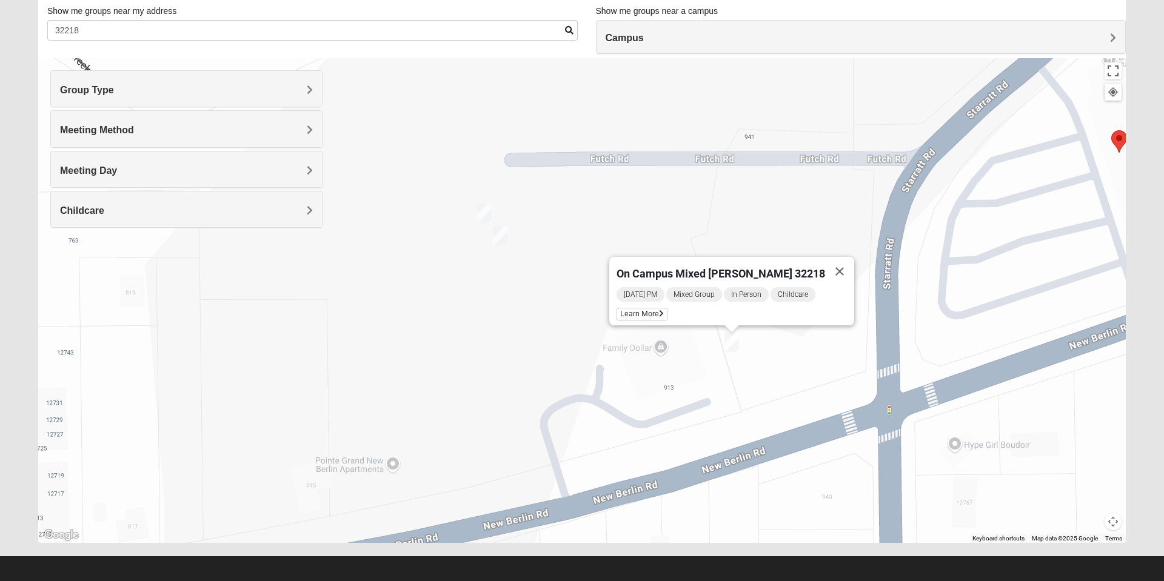
click at [505, 242] on img "On Campus Mixed Carroll 32218" at bounding box center [500, 236] width 24 height 30
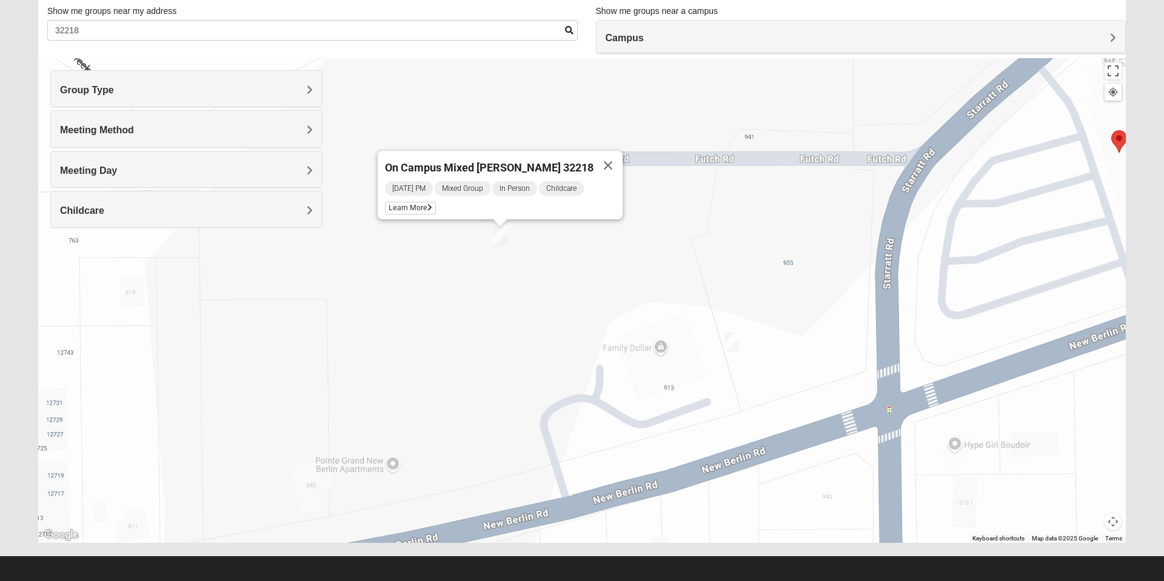
click at [557, 267] on div "On Campus Mixed [PERSON_NAME] 32218 [DATE] PM Mixed Group In Person Childcare L…" at bounding box center [582, 300] width 1088 height 485
click at [594, 159] on button "Close" at bounding box center [608, 165] width 29 height 29
click at [481, 206] on img "On Campus Mixed Bales/Kentzell 32218" at bounding box center [484, 213] width 24 height 30
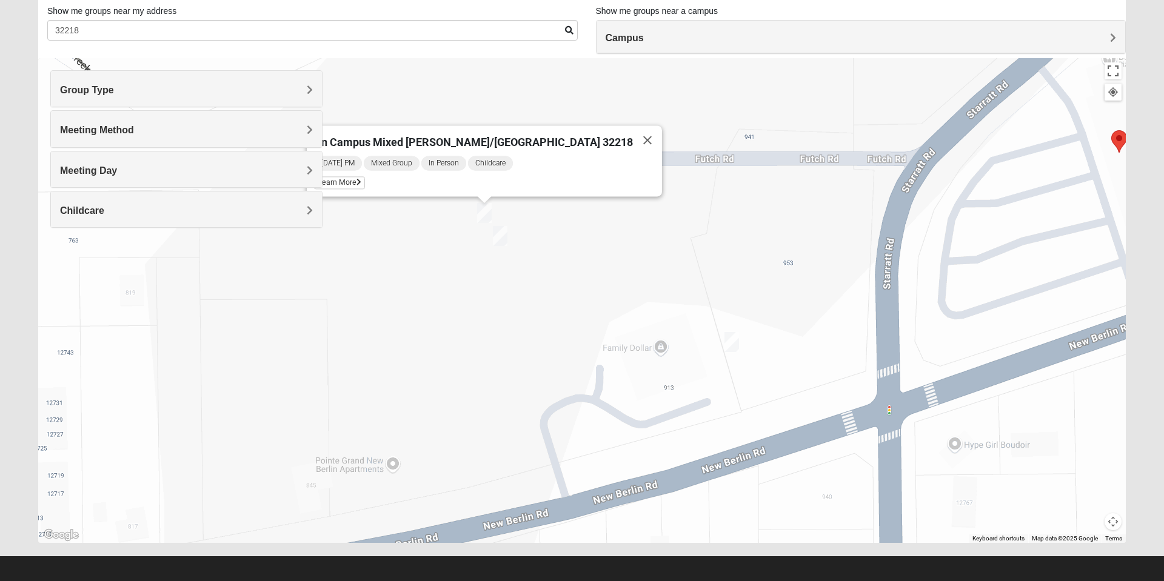
click at [365, 177] on span "Learn More" at bounding box center [339, 183] width 51 height 13
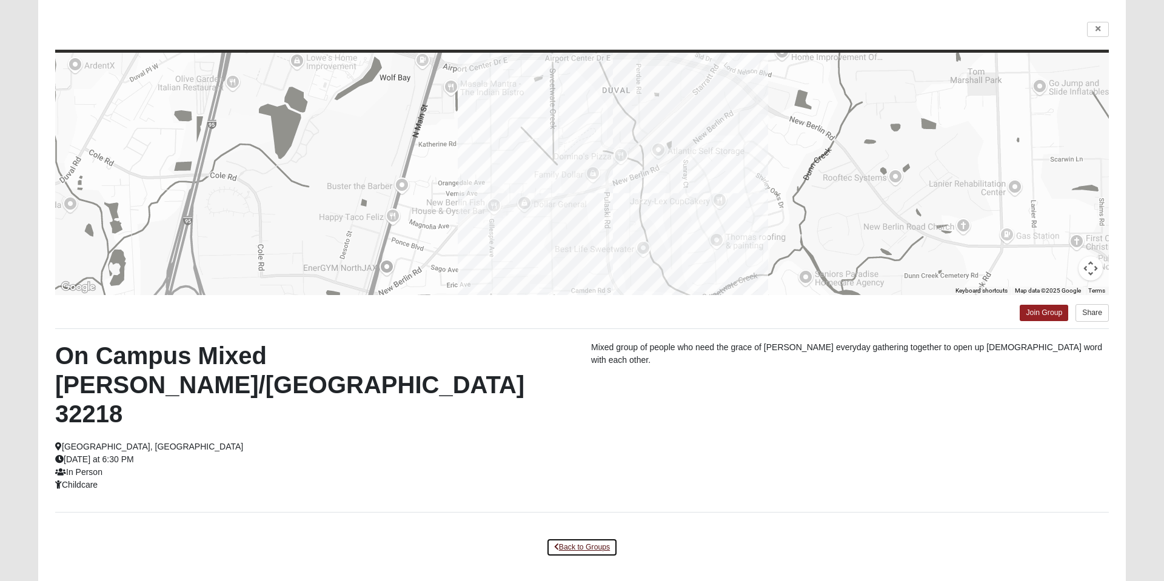
click at [597, 538] on link "Back to Groups" at bounding box center [582, 547] width 72 height 19
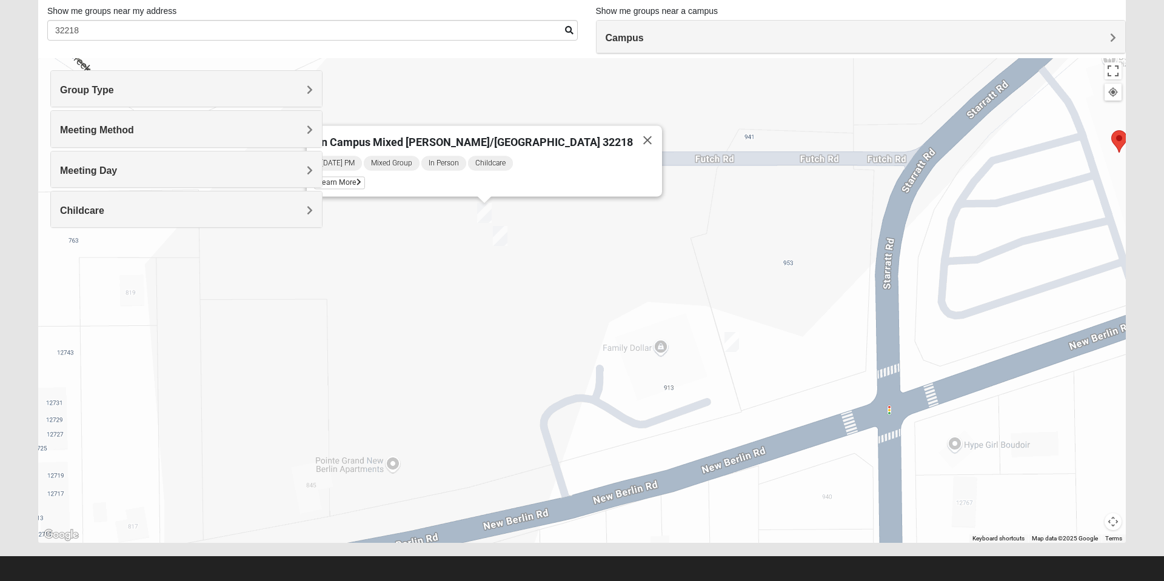
click at [286, 170] on h4 "Meeting Day" at bounding box center [186, 171] width 253 height 12
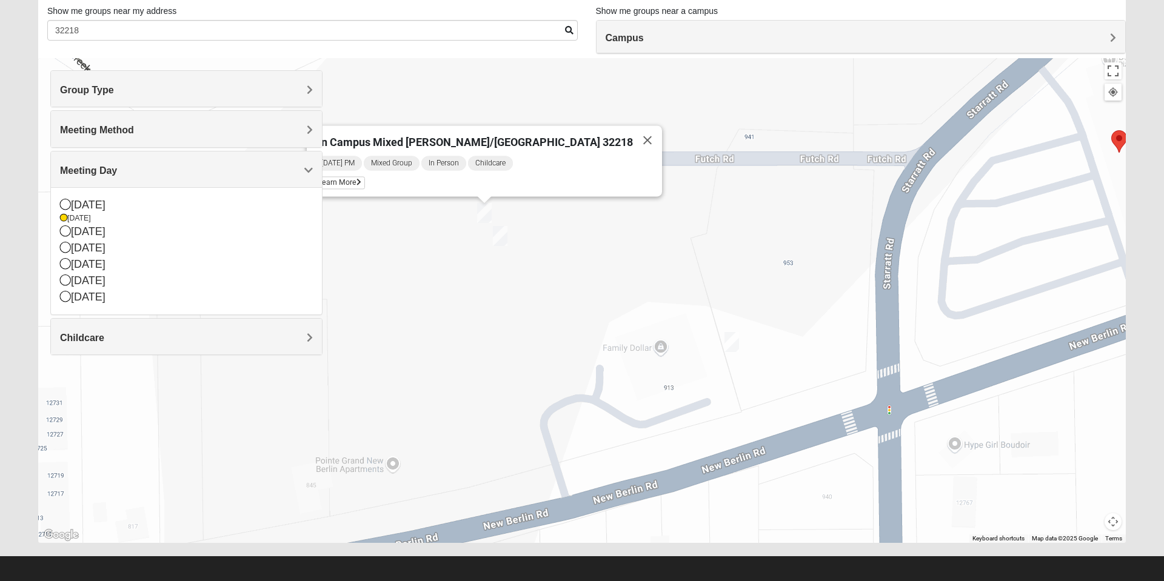
click at [101, 283] on div "[DATE]" at bounding box center [186, 281] width 253 height 16
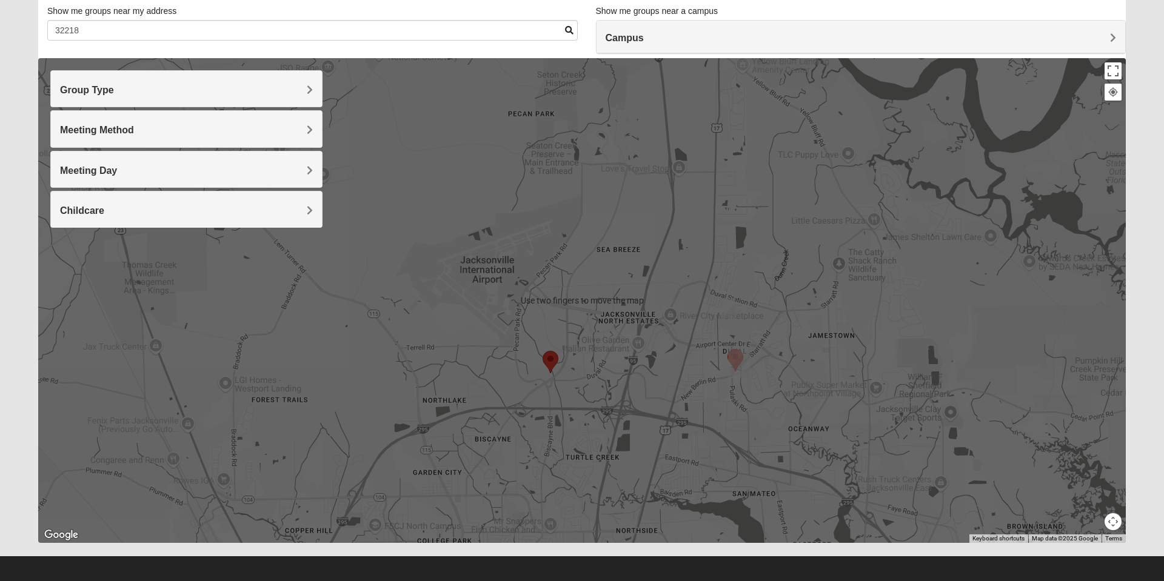
scroll to position [86, 0]
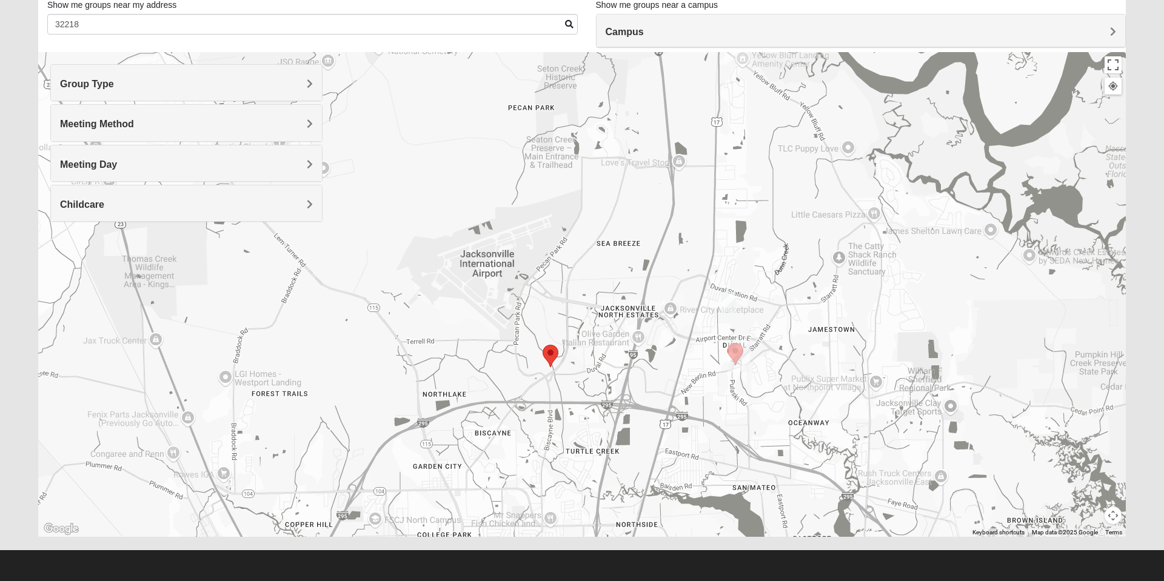
click at [729, 304] on img "Mixed Martins 32218" at bounding box center [728, 302] width 24 height 30
click at [652, 269] on span "Learn More" at bounding box center [652, 275] width 51 height 13
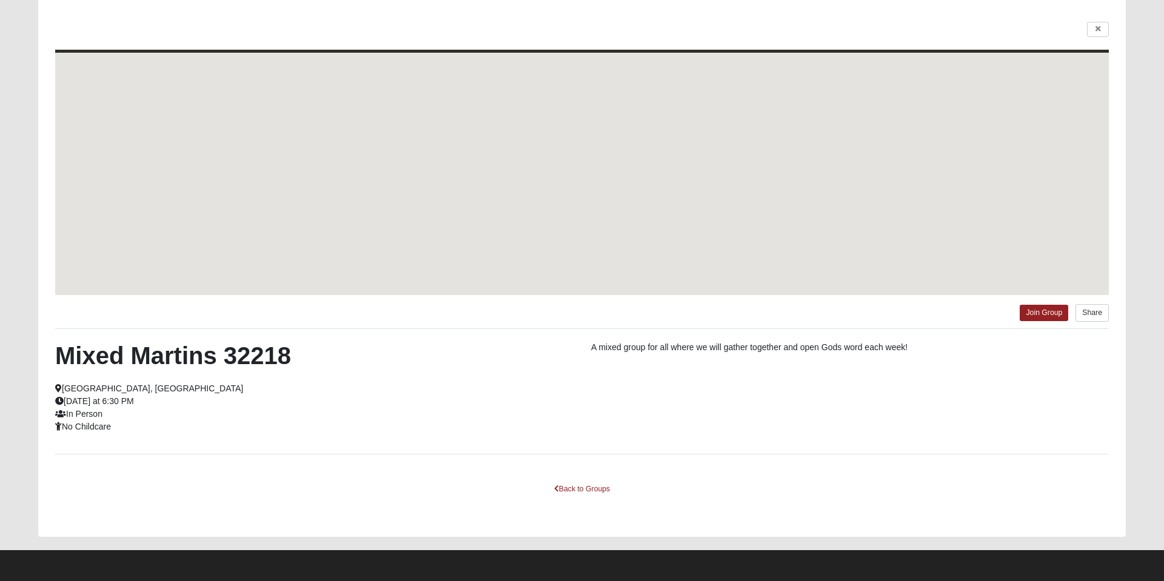
scroll to position [33, 0]
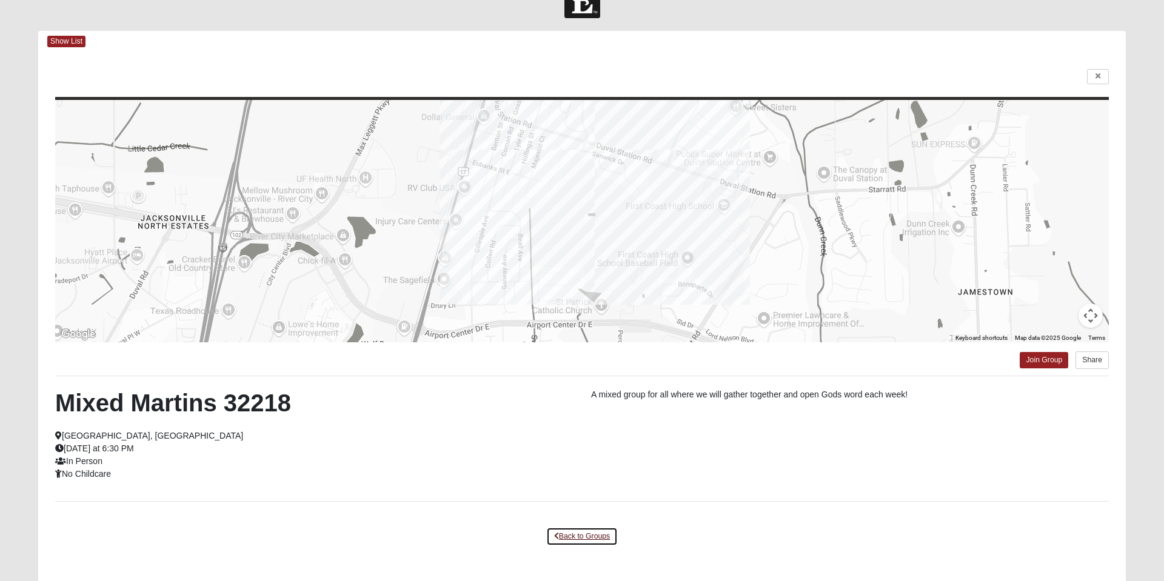
click at [578, 540] on link "Back to Groups" at bounding box center [582, 537] width 72 height 19
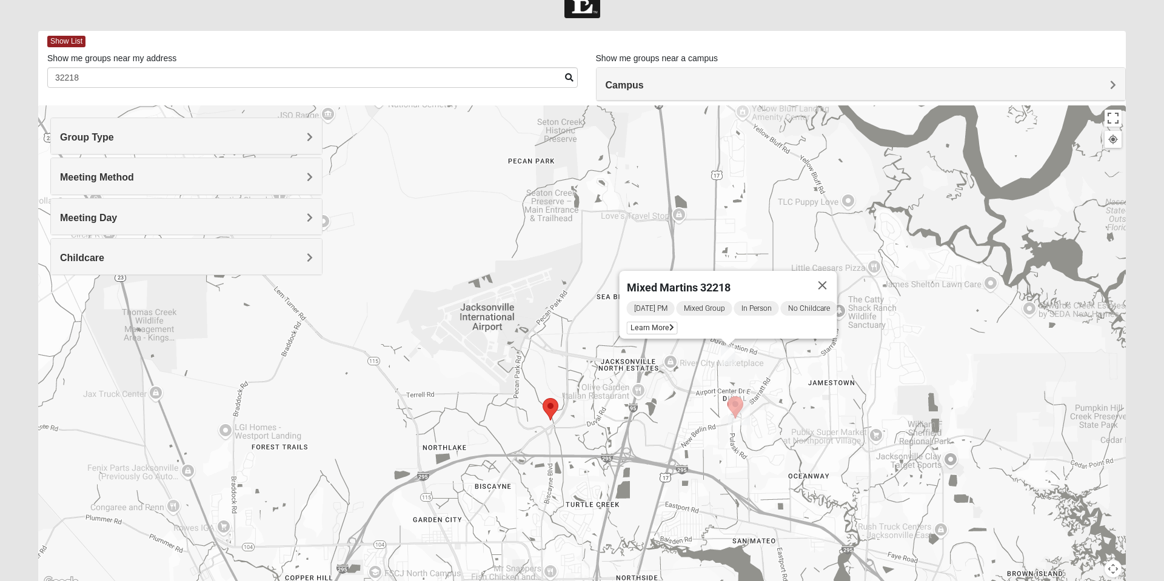
click at [661, 323] on span "Learn More" at bounding box center [652, 328] width 51 height 13
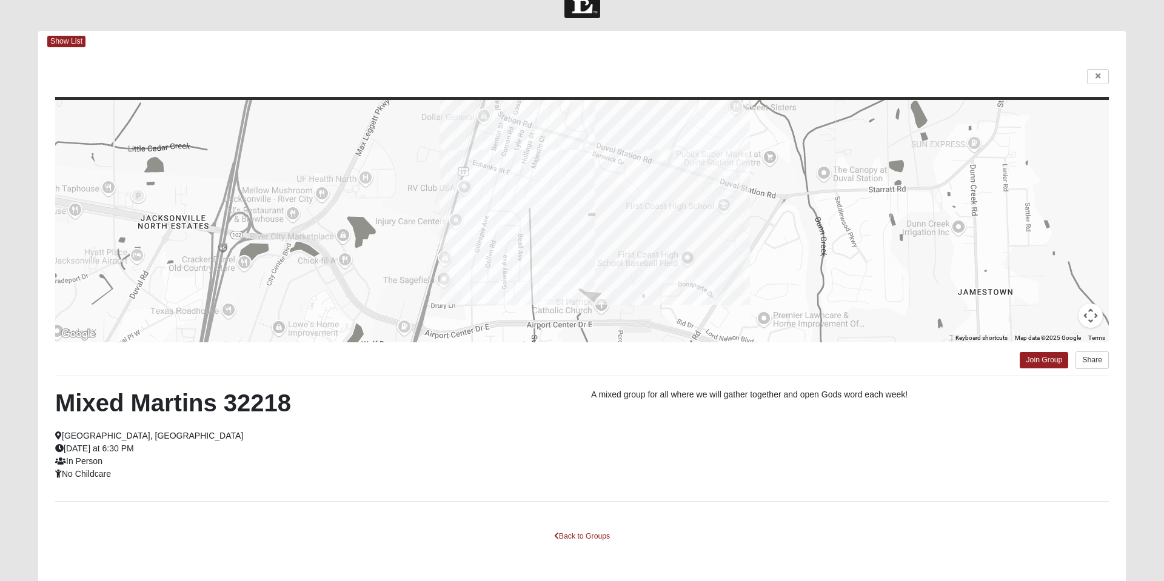
click at [1039, 342] on div "Map Data Map data ©2025 Google" at bounding box center [1047, 338] width 73 height 8
click at [1048, 361] on link "Join Group" at bounding box center [1044, 360] width 49 height 16
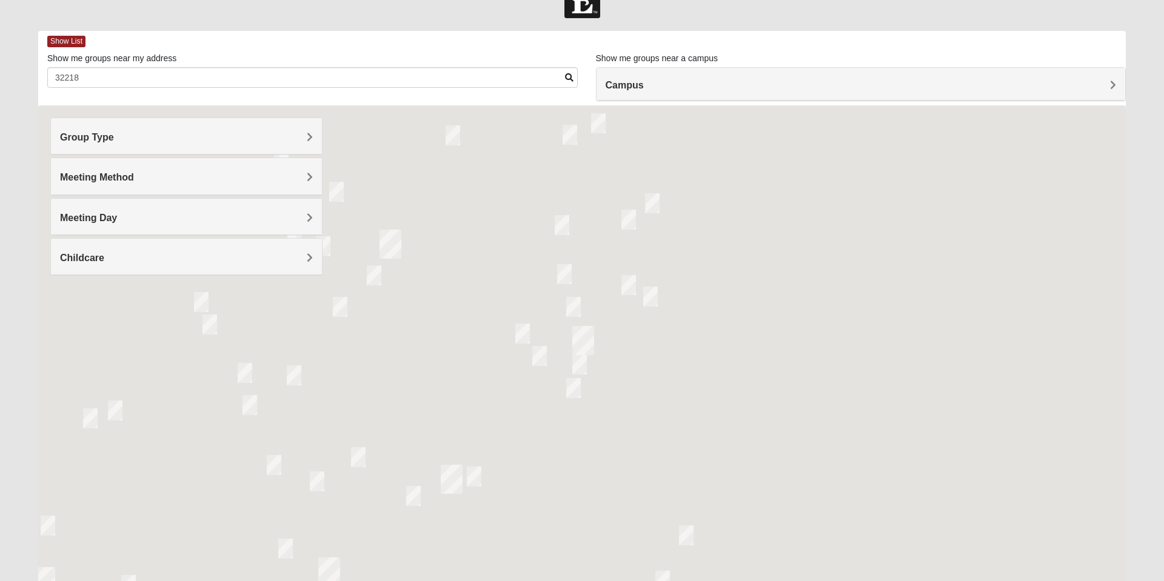
scroll to position [33, 0]
